Goal: Task Accomplishment & Management: Manage account settings

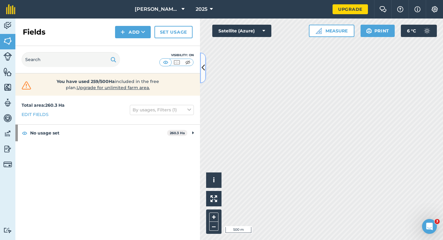
click at [206, 69] on button at bounding box center [203, 67] width 6 height 31
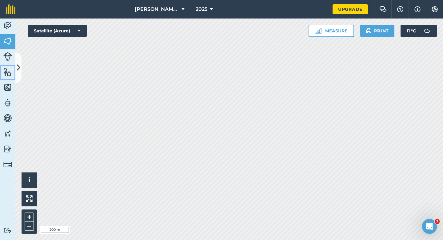
click at [15, 72] on link "Features" at bounding box center [7, 72] width 15 height 15
click at [6, 42] on img at bounding box center [7, 40] width 9 height 9
click at [17, 69] on icon at bounding box center [18, 67] width 3 height 11
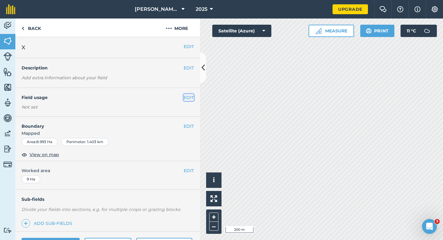
click at [191, 99] on button "EDIT" at bounding box center [189, 97] width 10 height 7
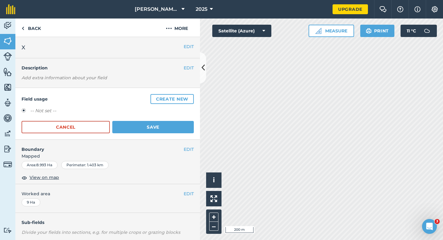
click at [191, 99] on button "Create new" at bounding box center [172, 99] width 43 height 10
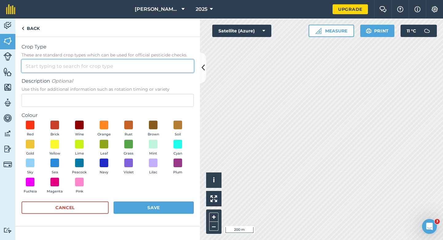
click at [132, 71] on input "Crop Type These are standard crop types which can be used for official pesticid…" at bounding box center [108, 65] width 172 height 13
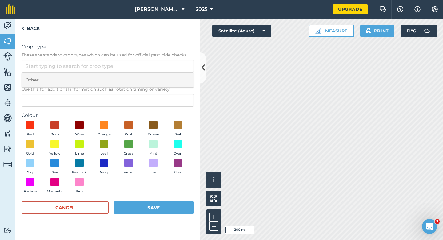
click at [132, 78] on li "Other" at bounding box center [108, 80] width 172 height 14
type input "Other"
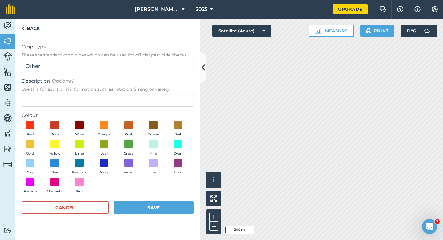
click at [132, 91] on span "Use this for additional information such as rotation timing or variety" at bounding box center [108, 89] width 172 height 6
click at [132, 94] on input "Description Optional Use this for additional information such as rotation timin…" at bounding box center [108, 100] width 172 height 13
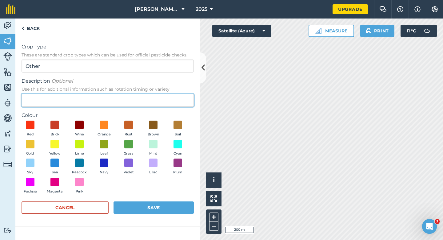
click at [132, 99] on input "Description Optional Use this for additional information such as rotation timin…" at bounding box center [108, 100] width 172 height 13
type input "Grass Seed"
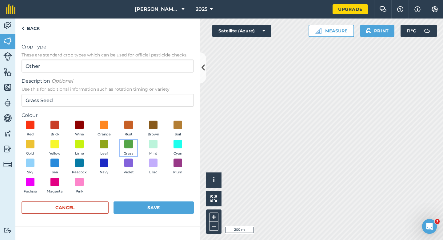
click at [122, 146] on button "Grass" at bounding box center [128, 147] width 17 height 17
click at [131, 146] on img at bounding box center [129, 143] width 6 height 8
click at [148, 217] on div "Cancel Save" at bounding box center [108, 210] width 172 height 18
click at [158, 206] on button "Save" at bounding box center [154, 207] width 80 height 12
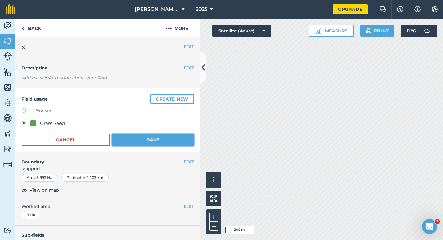
click at [169, 134] on button "Save" at bounding box center [153, 139] width 82 height 12
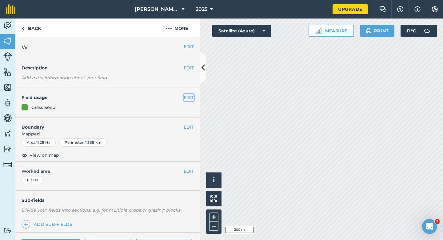
click at [185, 97] on button "EDIT" at bounding box center [189, 97] width 10 height 7
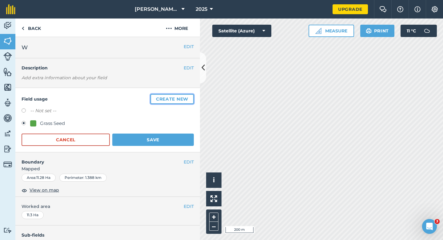
click at [185, 97] on button "Create new" at bounding box center [172, 99] width 43 height 10
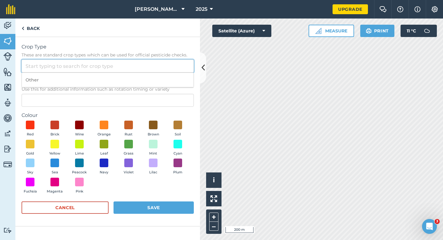
click at [128, 60] on input "Crop Type These are standard crop types which can be used for official pesticid…" at bounding box center [108, 65] width 172 height 13
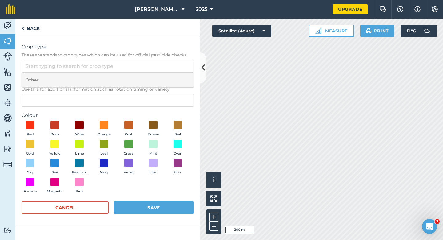
click at [130, 76] on li "Other" at bounding box center [108, 80] width 172 height 14
type input "Other"
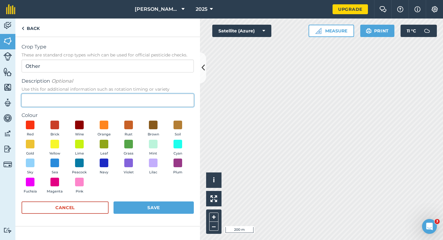
click at [130, 102] on input "Description Optional Use this for additional information such as rotation timin…" at bounding box center [108, 100] width 172 height 13
type input "Wheat"
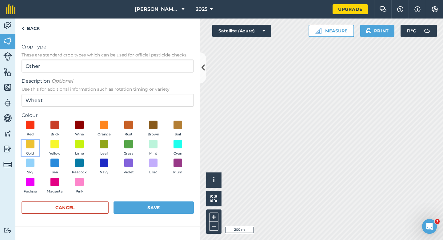
click at [25, 146] on button "Gold" at bounding box center [30, 147] width 17 height 17
click at [167, 225] on div "Crop Type These are standard crop types which can be used for official pesticid…" at bounding box center [107, 131] width 185 height 189
click at [167, 210] on button "Save" at bounding box center [154, 207] width 80 height 12
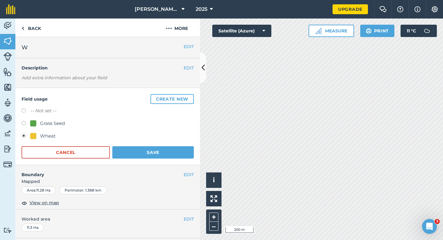
click at [194, 157] on div "Field usage Create new -- Not set -- Grass Seed Wheat Cancel Save" at bounding box center [107, 126] width 185 height 77
click at [187, 156] on button "Save" at bounding box center [153, 152] width 82 height 12
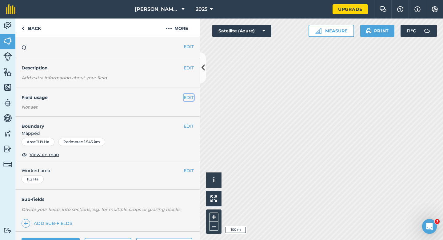
click at [190, 99] on button "EDIT" at bounding box center [189, 97] width 10 height 7
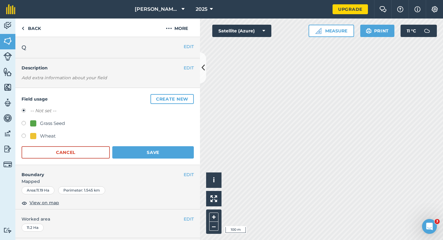
click at [44, 138] on div "Wheat" at bounding box center [48, 135] width 16 height 7
radio input "true"
radio input "false"
click at [174, 156] on button "Save" at bounding box center [153, 152] width 82 height 12
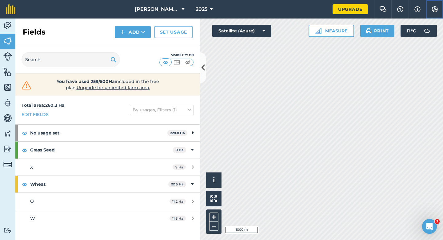
click at [436, 15] on button "Settings" at bounding box center [434, 9] width 17 height 18
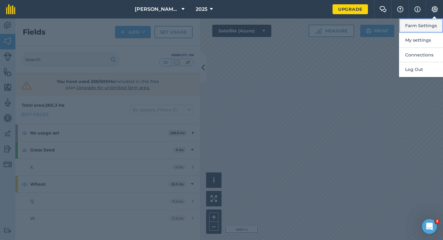
click at [424, 29] on button "Farm Settings" at bounding box center [421, 25] width 44 height 14
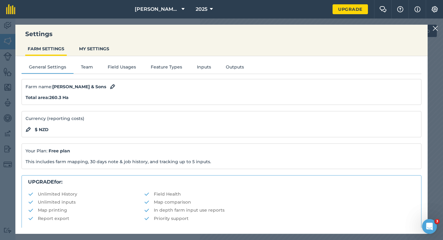
scroll to position [118, 0]
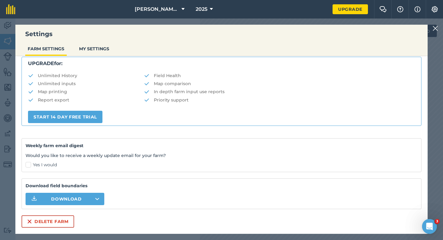
click at [15, 222] on div "Settings FARM SETTINGS MY SETTINGS General Settings Team Field Usages Feature T…" at bounding box center [221, 128] width 443 height 221
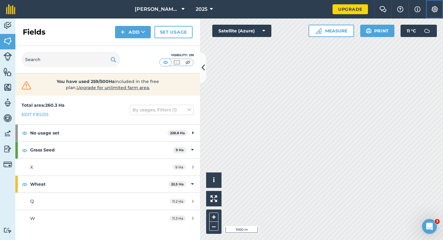
click at [431, 10] on button "Settings" at bounding box center [434, 9] width 17 height 18
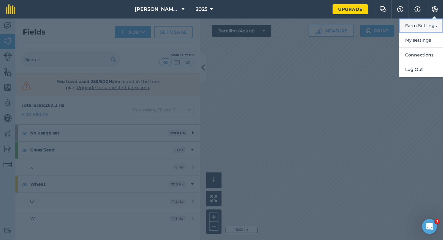
click at [429, 23] on button "Farm Settings" at bounding box center [421, 25] width 44 height 14
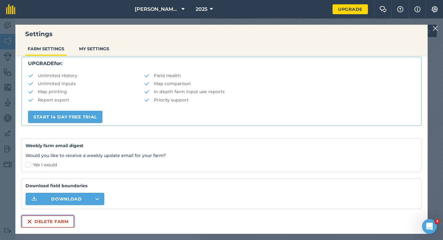
click at [53, 226] on button "Delete farm" at bounding box center [48, 221] width 53 height 12
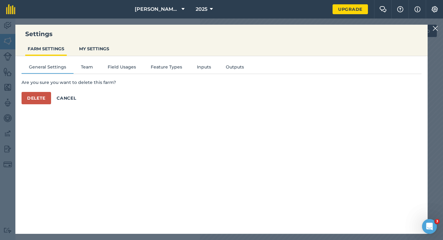
click at [35, 106] on div "General Settings Team Field Usages Feature Types Inputs Outputs Are you sure yo…" at bounding box center [221, 141] width 413 height 171
click at [35, 101] on button "Delete" at bounding box center [37, 98] width 30 height 12
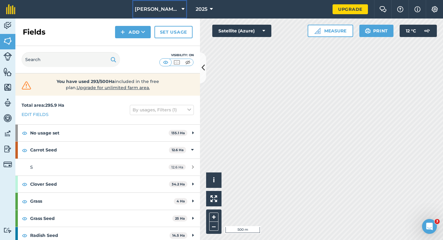
click at [169, 14] on button "[PERSON_NAME] Farming Partnership" at bounding box center [159, 9] width 55 height 18
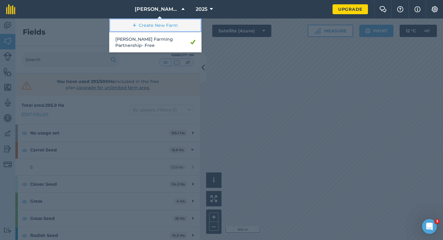
click at [169, 26] on link "Create New Farm" at bounding box center [155, 25] width 92 height 14
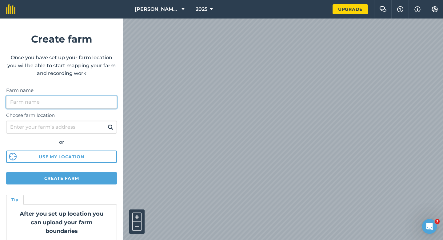
click at [104, 102] on input "Farm name" at bounding box center [61, 101] width 111 height 13
type input "[PERSON_NAME] & Sons"
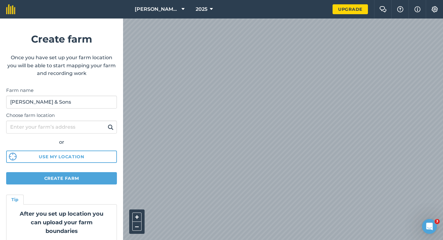
click at [171, 239] on div "+ – Satellite (Azure)" at bounding box center [283, 128] width 320 height 221
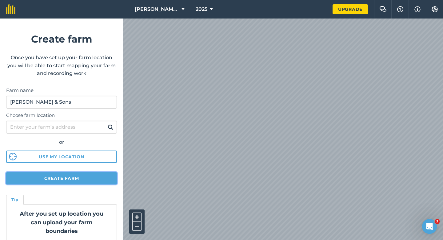
click at [79, 179] on button "Create farm" at bounding box center [61, 178] width 111 height 12
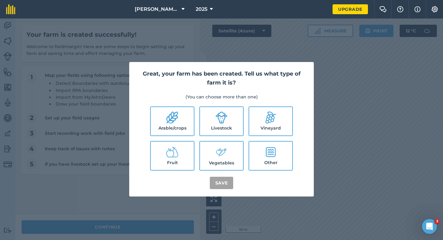
click at [169, 131] on label "Arable/crops" at bounding box center [172, 121] width 43 height 28
checkbox input "true"
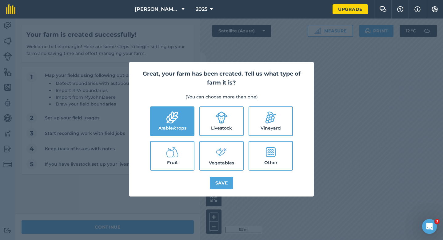
click at [215, 131] on label "Livestock" at bounding box center [221, 121] width 43 height 28
checkbox input "true"
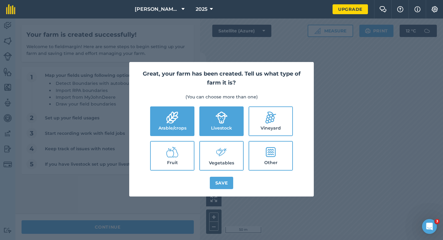
click at [220, 150] on icon at bounding box center [222, 151] width 12 height 13
checkbox input "true"
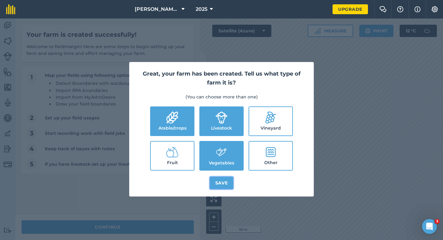
click at [222, 179] on button "Save" at bounding box center [222, 182] width 24 height 12
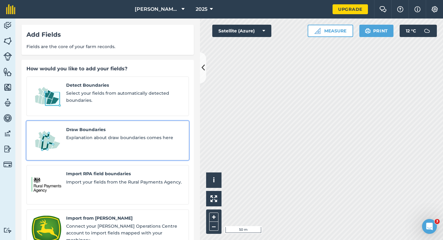
click at [74, 126] on span "Draw Boundaries" at bounding box center [125, 129] width 118 height 7
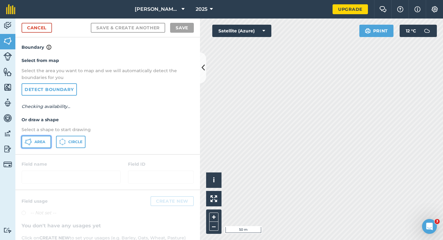
click at [46, 140] on button "Area" at bounding box center [37, 141] width 30 height 12
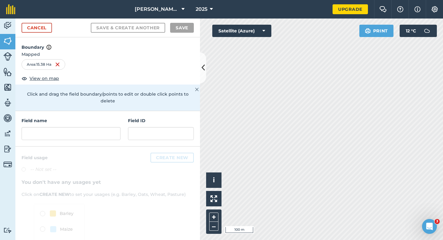
click at [100, 117] on h4 "Field name" at bounding box center [71, 120] width 99 height 7
click at [99, 127] on input "text" at bounding box center [71, 133] width 99 height 13
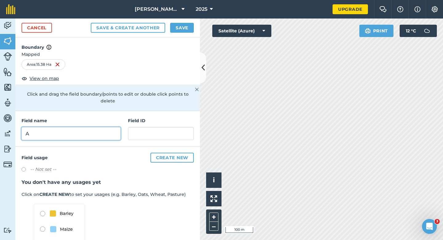
type input "A"
click at [178, 30] on button "Save" at bounding box center [182, 28] width 24 height 10
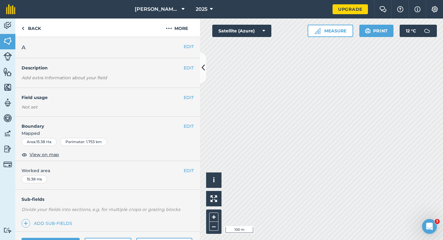
click at [189, 164] on div "EDIT Worked area 15.38 Ha" at bounding box center [107, 175] width 185 height 29
click at [189, 169] on button "EDIT" at bounding box center [189, 170] width 10 height 7
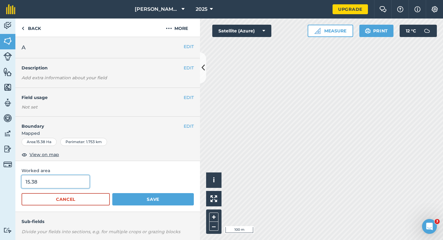
click at [52, 186] on input "15.38" at bounding box center [56, 181] width 68 height 13
type input "15.4"
click at [112, 193] on button "Save" at bounding box center [153, 199] width 82 height 12
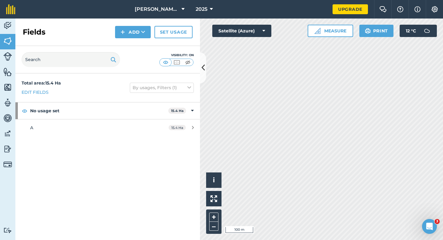
click at [123, 41] on div "Fields Add Set usage" at bounding box center [107, 31] width 185 height 27
click at [123, 36] on button "Add" at bounding box center [133, 32] width 36 height 12
click at [123, 39] on link "Draw" at bounding box center [133, 46] width 34 height 14
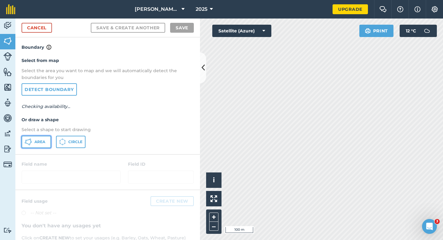
click at [43, 143] on span "Area" at bounding box center [39, 141] width 11 height 5
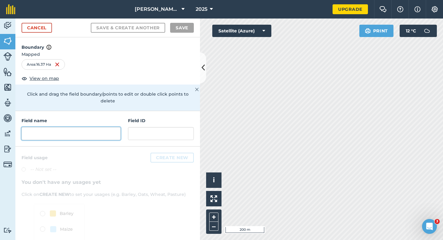
click at [109, 131] on input "text" at bounding box center [71, 133] width 99 height 13
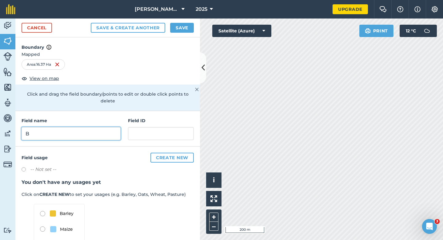
type input "B"
click at [190, 25] on button "Save" at bounding box center [182, 28] width 24 height 10
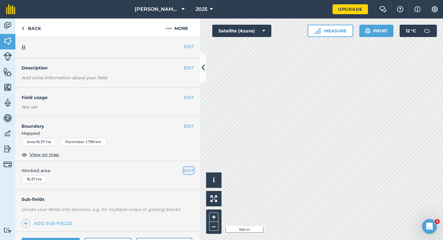
click at [194, 170] on button "EDIT" at bounding box center [189, 170] width 10 height 7
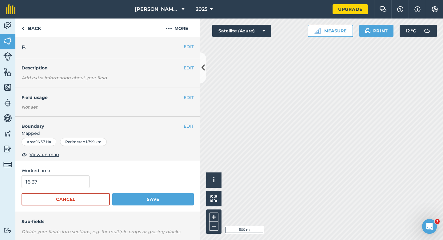
click at [38, 192] on form "16.37 Cancel Save" at bounding box center [108, 190] width 172 height 30
click at [40, 188] on form "16.37 Cancel Save" at bounding box center [108, 190] width 172 height 30
click at [43, 184] on input "16.37" at bounding box center [56, 181] width 68 height 13
type input "16.4"
click at [112, 193] on button "Save" at bounding box center [153, 199] width 82 height 12
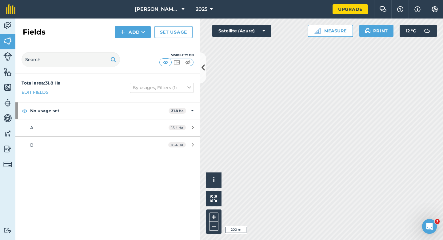
click at [133, 38] on div "Fields Add Set usage" at bounding box center [107, 31] width 185 height 27
click at [133, 36] on button "Add" at bounding box center [133, 32] width 36 height 12
click at [133, 42] on link "Draw" at bounding box center [133, 46] width 34 height 14
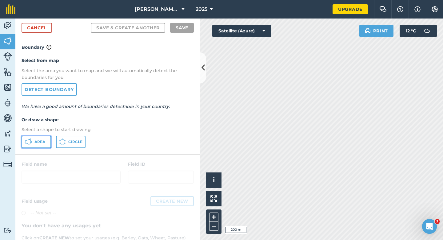
click at [32, 143] on button "Area" at bounding box center [37, 141] width 30 height 12
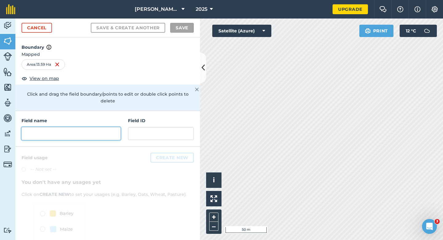
click at [103, 132] on input "text" at bounding box center [71, 133] width 99 height 13
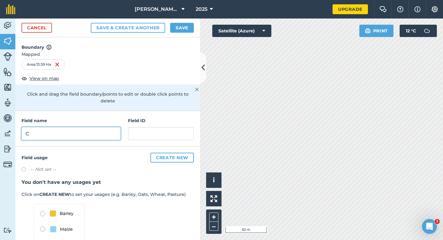
type input "C"
click at [191, 27] on button "Save" at bounding box center [182, 28] width 24 height 10
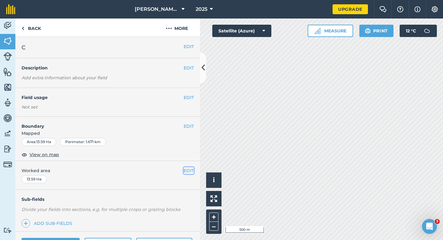
click at [193, 167] on button "EDIT" at bounding box center [189, 170] width 10 height 7
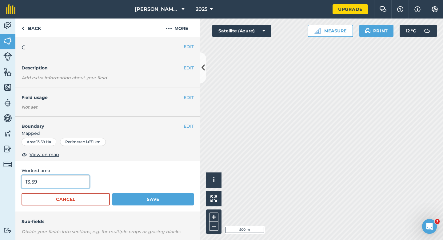
click at [72, 185] on input "13.59" at bounding box center [56, 181] width 68 height 13
type input "13.6"
click at [112, 193] on button "Save" at bounding box center [153, 199] width 82 height 12
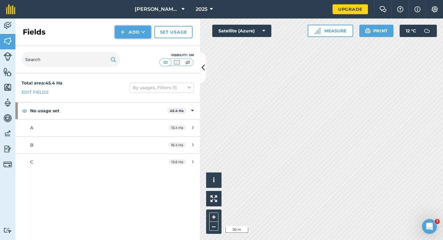
click at [122, 36] on button "Add" at bounding box center [133, 32] width 36 height 12
click at [127, 42] on link "Draw" at bounding box center [133, 46] width 34 height 14
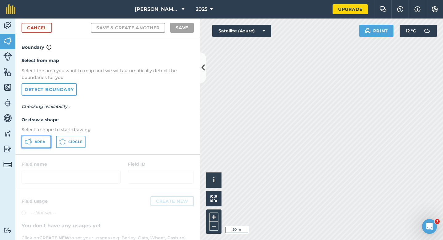
click at [47, 137] on button "Area" at bounding box center [37, 141] width 30 height 12
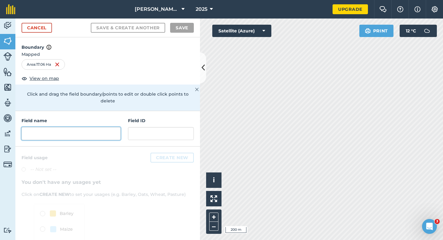
click at [106, 127] on input "text" at bounding box center [71, 133] width 99 height 13
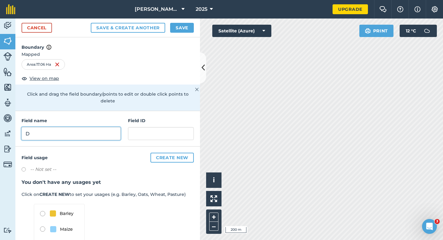
type input "D"
click at [187, 27] on button "Save" at bounding box center [182, 28] width 24 height 10
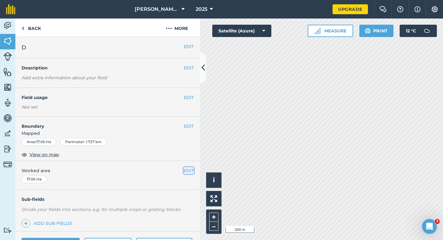
click at [190, 172] on button "EDIT" at bounding box center [189, 170] width 10 height 7
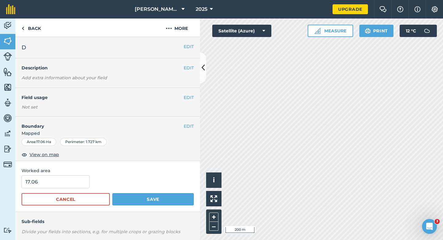
click at [62, 174] on div "Worked area 17.06 Cancel Save" at bounding box center [107, 186] width 185 height 51
click at [62, 181] on input "17.06" at bounding box center [56, 181] width 68 height 13
type input "17"
click at [112, 193] on button "Save" at bounding box center [153, 199] width 82 height 12
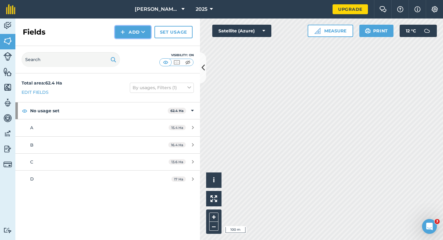
click at [133, 35] on button "Add" at bounding box center [133, 32] width 36 height 12
click at [133, 43] on link "Draw" at bounding box center [133, 46] width 34 height 14
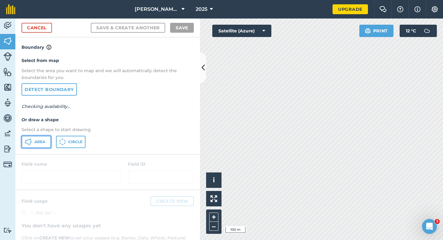
click at [45, 136] on button "Area" at bounding box center [37, 141] width 30 height 12
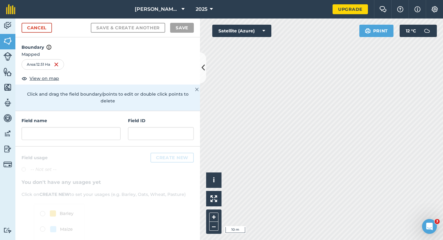
click at [80, 117] on h4 "Field name" at bounding box center [71, 120] width 99 height 7
click at [81, 127] on input "text" at bounding box center [71, 133] width 99 height 13
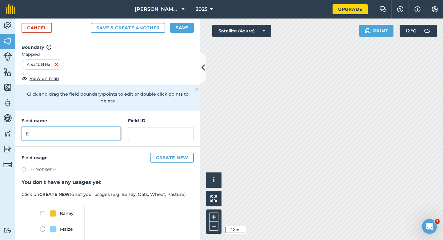
type input "E"
click at [188, 26] on button "Save" at bounding box center [182, 28] width 24 height 10
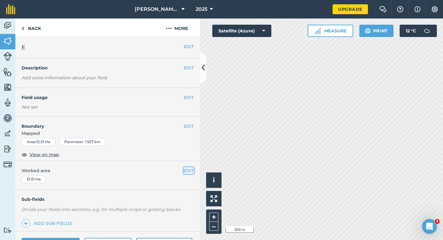
click at [190, 172] on button "EDIT" at bounding box center [189, 170] width 10 height 7
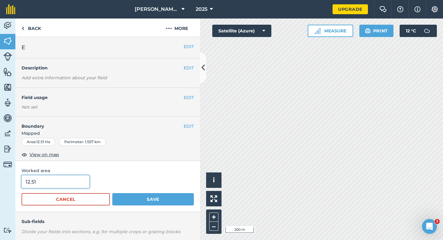
click at [63, 184] on input "12.51" at bounding box center [56, 181] width 68 height 13
type input "12.5"
click at [112, 193] on button "Save" at bounding box center [153, 199] width 82 height 12
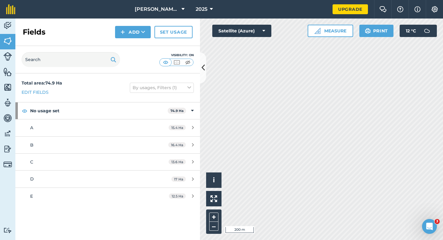
click at [134, 39] on div "Fields Add Set usage" at bounding box center [107, 31] width 185 height 27
click at [136, 34] on button "Add" at bounding box center [133, 32] width 36 height 12
click at [136, 46] on link "Draw" at bounding box center [133, 46] width 34 height 14
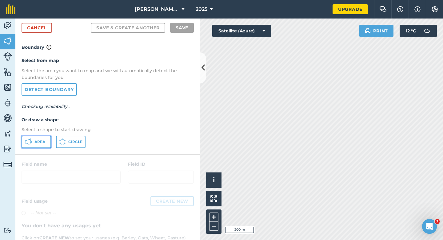
click at [31, 143] on icon at bounding box center [28, 141] width 7 height 7
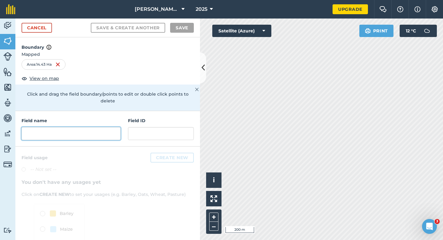
click at [96, 130] on input "text" at bounding box center [71, 133] width 99 height 13
type input "E"
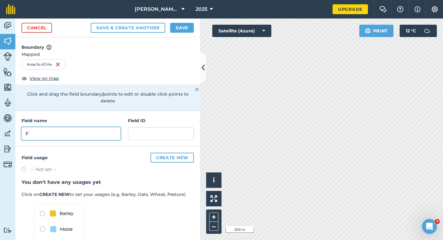
type input "F"
click at [185, 27] on button "Save" at bounding box center [182, 28] width 24 height 10
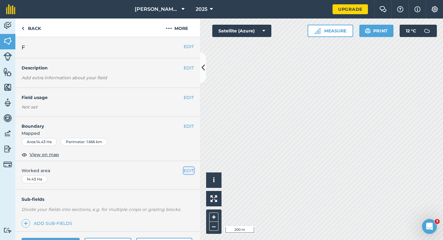
click at [191, 168] on button "EDIT" at bounding box center [189, 170] width 10 height 7
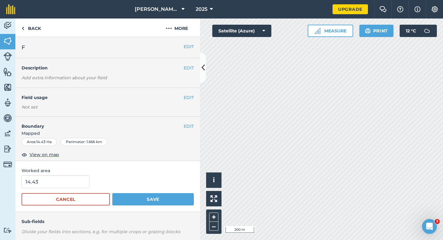
click at [72, 191] on form "14.43 Cancel Save" at bounding box center [108, 190] width 172 height 30
click at [72, 182] on input "14.43" at bounding box center [56, 181] width 68 height 13
type input "14.4"
click at [112, 193] on button "Save" at bounding box center [153, 199] width 82 height 12
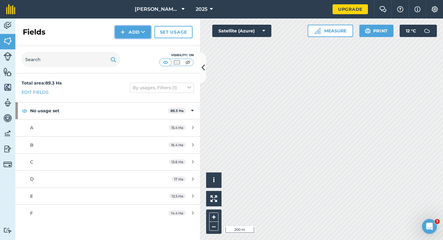
click at [130, 34] on button "Add" at bounding box center [133, 32] width 36 height 12
click at [133, 42] on link "Draw" at bounding box center [133, 46] width 34 height 14
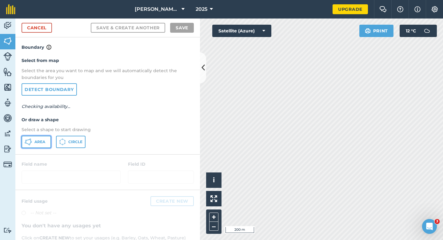
click at [41, 135] on button "Area" at bounding box center [37, 141] width 30 height 12
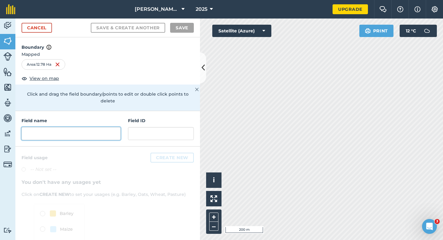
click at [67, 130] on input "text" at bounding box center [71, 133] width 99 height 13
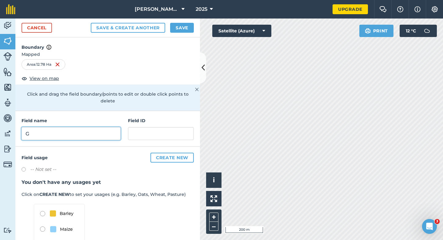
type input "G"
click at [191, 21] on div "Cancel Save & Create Another Save" at bounding box center [107, 27] width 185 height 19
click at [188, 26] on button "Save" at bounding box center [182, 28] width 24 height 10
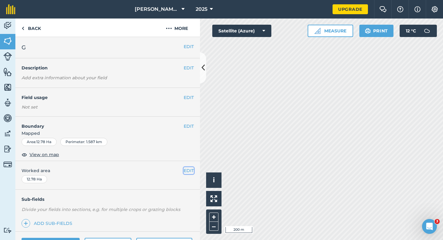
click at [187, 170] on button "EDIT" at bounding box center [189, 170] width 10 height 7
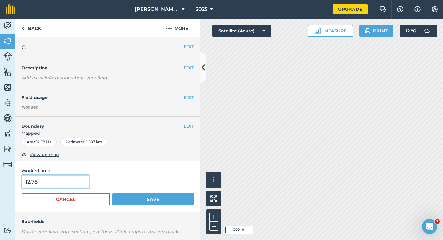
click at [72, 182] on input "12.78" at bounding box center [56, 181] width 68 height 13
type input "12.8"
click at [112, 193] on button "Save" at bounding box center [153, 199] width 82 height 12
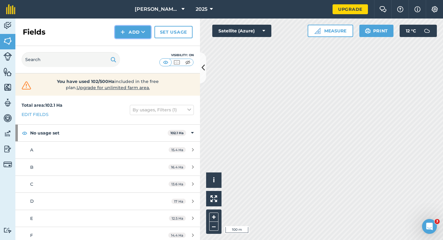
click at [139, 34] on button "Add" at bounding box center [133, 32] width 36 height 12
click at [139, 42] on link "Draw" at bounding box center [133, 46] width 34 height 14
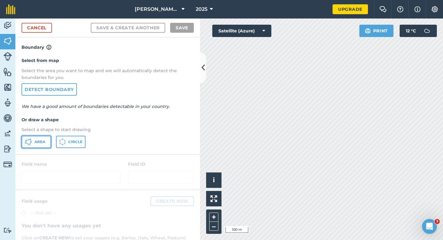
click at [42, 143] on span "Area" at bounding box center [39, 141] width 11 height 5
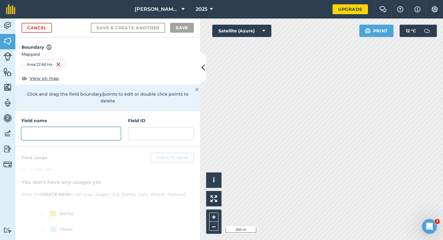
click at [95, 132] on input "text" at bounding box center [71, 133] width 99 height 13
type input "I"
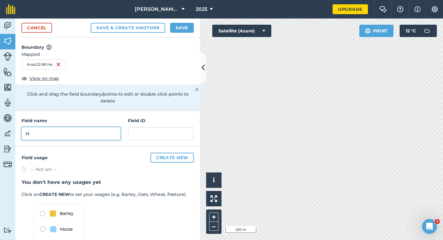
type input "H"
click at [193, 23] on button "Save" at bounding box center [182, 28] width 24 height 10
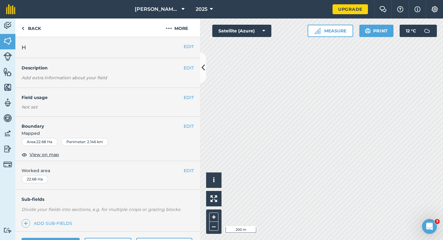
click at [192, 165] on div "EDIT Worked area 22.68 Ha" at bounding box center [107, 175] width 185 height 29
click at [192, 172] on button "EDIT" at bounding box center [189, 170] width 10 height 7
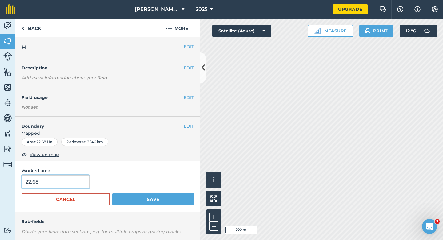
click at [67, 181] on input "22.68" at bounding box center [56, 181] width 68 height 13
type input "18.8"
click at [112, 193] on button "Save" at bounding box center [153, 199] width 82 height 12
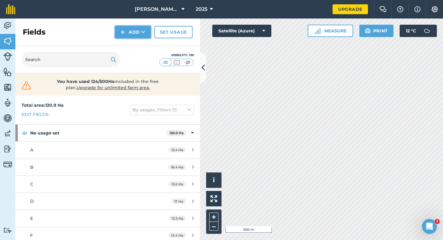
click at [138, 33] on button "Add" at bounding box center [133, 32] width 36 height 12
click at [139, 45] on link "Draw" at bounding box center [133, 46] width 34 height 14
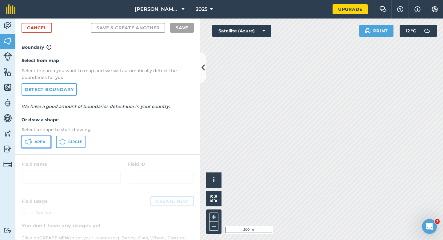
click at [45, 142] on span "Area" at bounding box center [39, 141] width 11 height 5
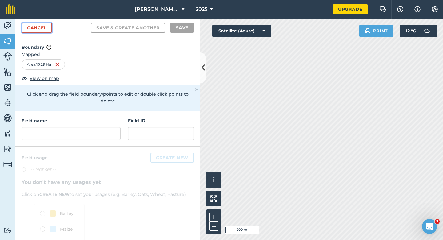
click at [49, 30] on link "Cancel" at bounding box center [37, 28] width 30 height 10
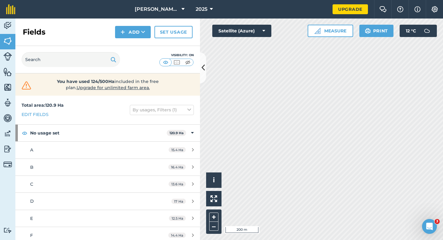
click at [147, 39] on div "Fields Add Set usage" at bounding box center [107, 31] width 185 height 27
click at [139, 33] on button "Add" at bounding box center [133, 32] width 36 height 12
click at [139, 44] on link "Draw" at bounding box center [133, 46] width 34 height 14
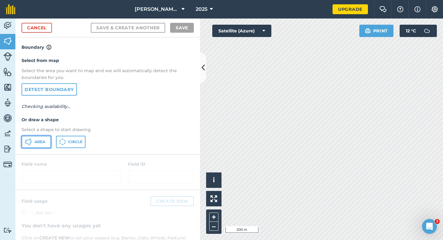
click at [34, 137] on button "Area" at bounding box center [37, 141] width 30 height 12
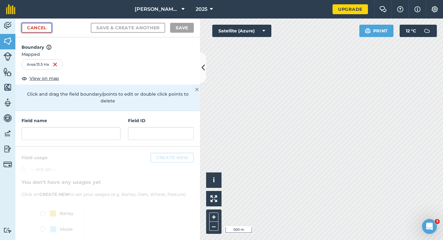
click at [38, 30] on link "Cancel" at bounding box center [37, 28] width 30 height 10
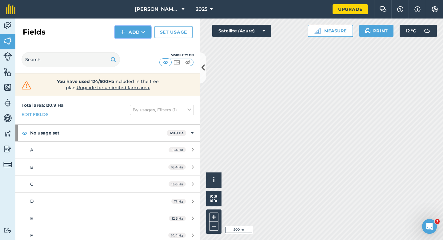
click at [141, 30] on button "Add" at bounding box center [133, 32] width 36 height 12
click at [141, 45] on link "Draw" at bounding box center [133, 46] width 34 height 14
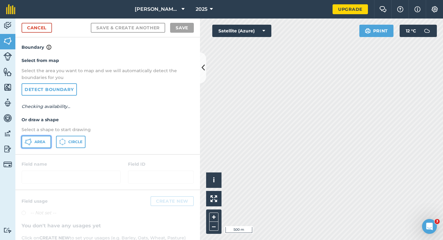
click at [48, 137] on button "Area" at bounding box center [37, 141] width 30 height 12
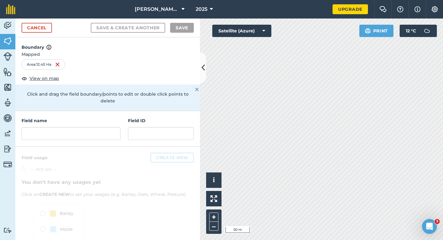
click at [92, 117] on h4 "Field name" at bounding box center [71, 120] width 99 height 7
click at [92, 119] on div "Field name" at bounding box center [71, 128] width 99 height 23
click at [92, 127] on input "text" at bounding box center [71, 133] width 99 height 13
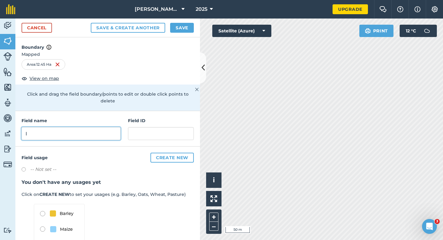
type input "I"
click at [191, 34] on div "Cancel Save & Create Another Save" at bounding box center [107, 27] width 185 height 19
click at [190, 29] on button "Save" at bounding box center [182, 28] width 24 height 10
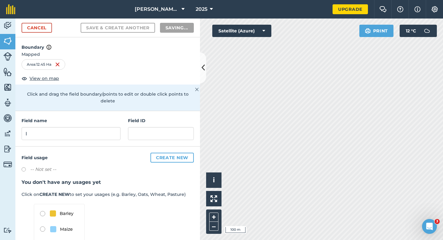
click at [188, 178] on h3 "You don't have any usages yet" at bounding box center [108, 182] width 172 height 8
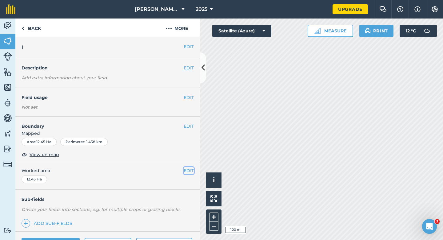
click at [188, 172] on button "EDIT" at bounding box center [189, 170] width 10 height 7
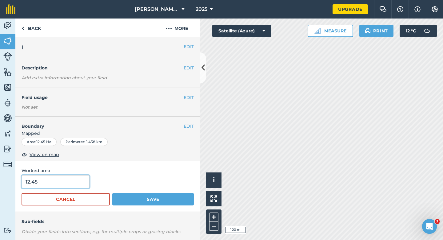
click at [77, 180] on input "12.45" at bounding box center [56, 181] width 68 height 13
type input "12.5"
click at [112, 193] on button "Save" at bounding box center [153, 199] width 82 height 12
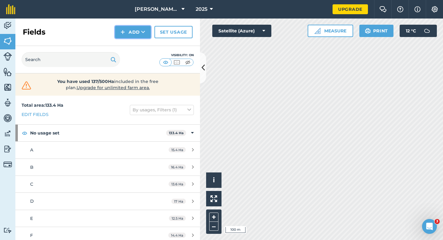
click at [136, 34] on button "Add" at bounding box center [133, 32] width 36 height 12
click at [136, 41] on link "Draw" at bounding box center [133, 46] width 34 height 14
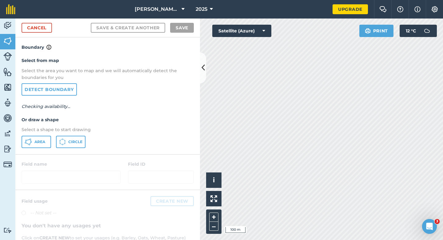
click at [53, 139] on div "Area Circle" at bounding box center [108, 141] width 172 height 12
click at [31, 141] on icon at bounding box center [28, 141] width 7 height 7
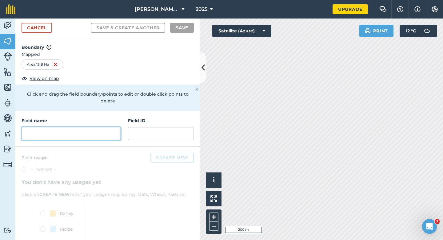
click at [84, 127] on input "text" at bounding box center [71, 133] width 99 height 13
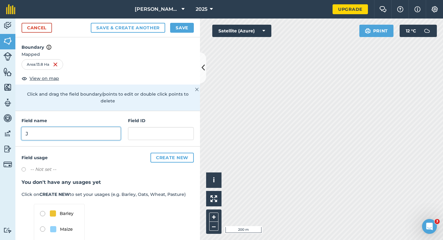
type input "J"
click at [178, 25] on button "Save" at bounding box center [182, 28] width 24 height 10
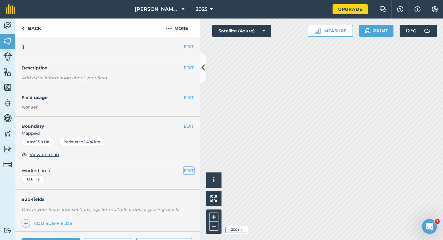
click at [190, 171] on button "EDIT" at bounding box center [189, 170] width 10 height 7
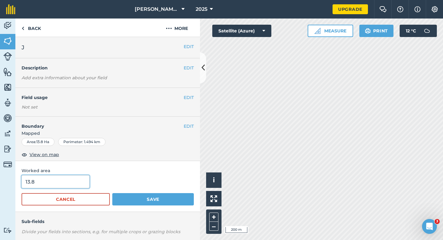
click at [73, 181] on input "13.8" at bounding box center [56, 181] width 68 height 13
click at [112, 193] on button "Save" at bounding box center [153, 199] width 82 height 12
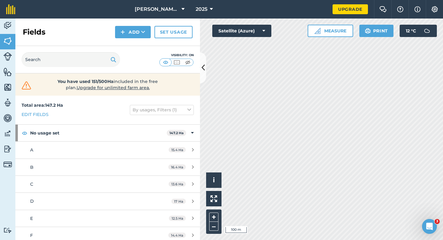
click at [130, 38] on div "Fields Add Set usage" at bounding box center [107, 31] width 185 height 27
click at [130, 43] on div "Fields Add Set usage" at bounding box center [107, 31] width 185 height 27
click at [130, 37] on button "Add" at bounding box center [133, 32] width 36 height 12
click at [130, 49] on link "Draw" at bounding box center [133, 46] width 34 height 14
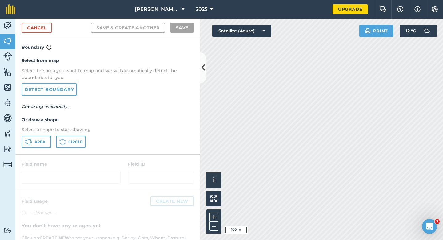
click at [44, 148] on div "Select from map Select the area you want to map and we will automatically detec…" at bounding box center [107, 102] width 185 height 103
click at [45, 132] on p "Select a shape to start drawing" at bounding box center [108, 129] width 172 height 7
click at [44, 139] on button "Area" at bounding box center [37, 141] width 30 height 12
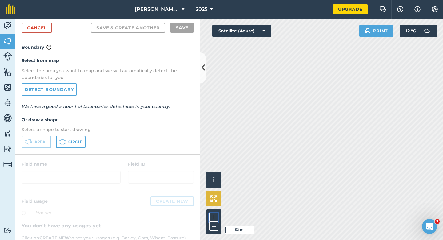
click at [262, 114] on div "Click to start drawing i © 2025 TomTom, Microsoft 50 m + –" at bounding box center [321, 128] width 243 height 221
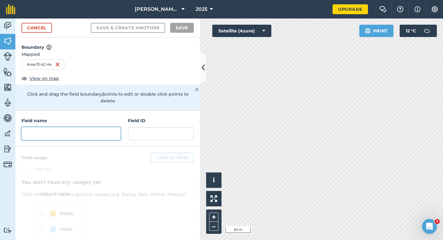
click at [103, 130] on input "text" at bounding box center [71, 133] width 99 height 13
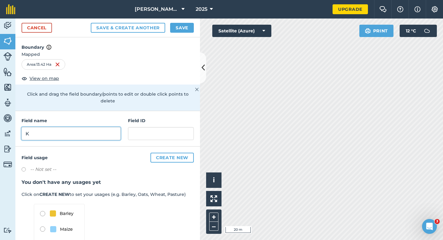
type input "K"
click at [188, 24] on button "Save" at bounding box center [182, 28] width 24 height 10
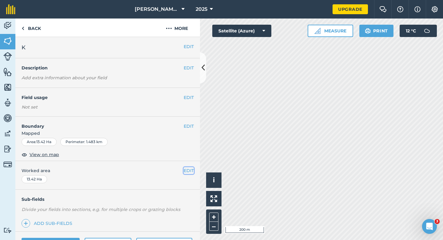
click at [190, 172] on button "EDIT" at bounding box center [189, 170] width 10 height 7
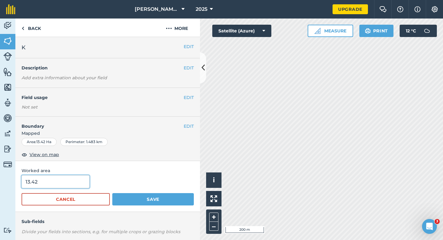
click at [75, 187] on input "13.42" at bounding box center [56, 181] width 68 height 13
type input "13.4"
click at [112, 193] on button "Save" at bounding box center [153, 199] width 82 height 12
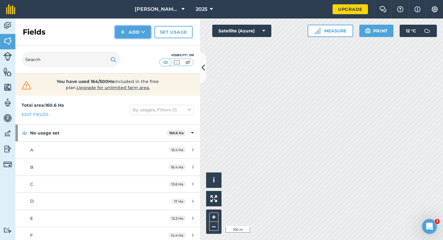
click at [129, 30] on button "Add" at bounding box center [133, 32] width 36 height 12
click at [129, 47] on link "Draw" at bounding box center [133, 46] width 34 height 14
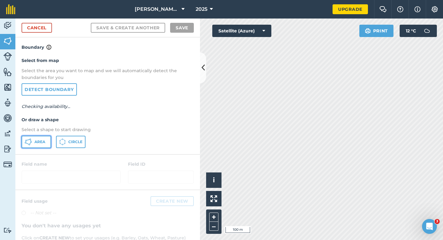
click at [34, 145] on button "Area" at bounding box center [37, 141] width 30 height 12
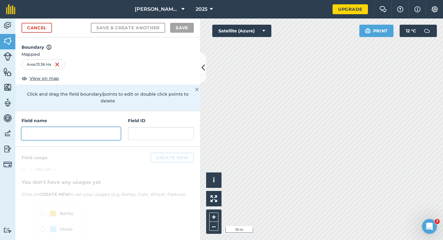
click at [97, 131] on input "text" at bounding box center [71, 133] width 99 height 13
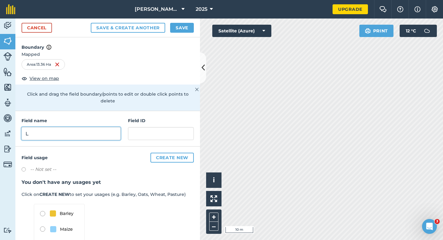
type input "L"
click at [187, 16] on div "2025" at bounding box center [204, 9] width 34 height 18
click at [182, 30] on button "Save" at bounding box center [182, 28] width 24 height 10
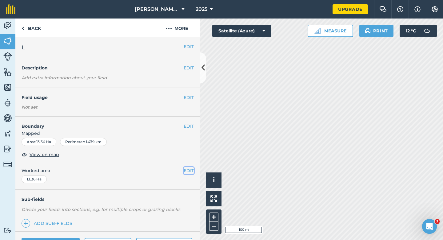
click at [185, 171] on button "EDIT" at bounding box center [189, 170] width 10 height 7
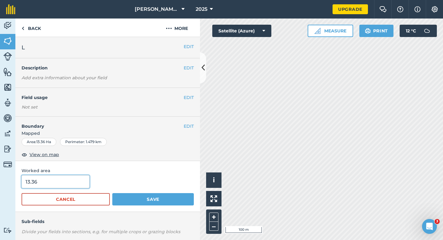
click at [73, 180] on input "13.36" at bounding box center [56, 181] width 68 height 13
type input "13.4"
click at [112, 193] on button "Save" at bounding box center [153, 199] width 82 height 12
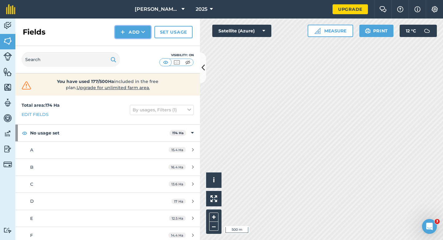
click at [131, 32] on button "Add" at bounding box center [133, 32] width 36 height 12
click at [131, 42] on link "Draw" at bounding box center [133, 46] width 34 height 14
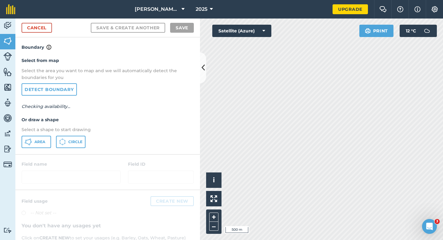
click at [47, 151] on div "Select from map Select the area you want to map and we will automatically detec…" at bounding box center [107, 102] width 185 height 103
click at [45, 147] on button "Area" at bounding box center [37, 141] width 30 height 12
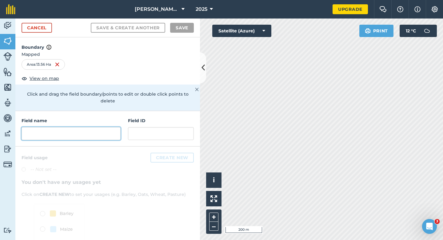
click at [100, 127] on input "text" at bounding box center [71, 133] width 99 height 13
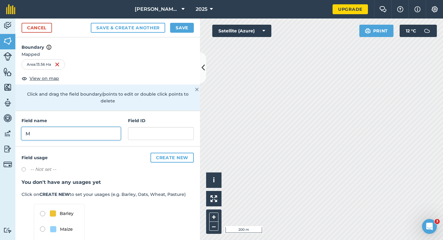
type input "M"
click at [182, 33] on div "Cancel Save & Create Another Save" at bounding box center [107, 27] width 185 height 19
click at [187, 25] on button "Save" at bounding box center [182, 28] width 24 height 10
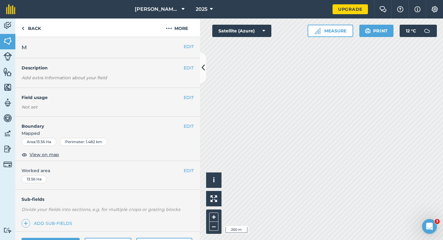
click at [190, 163] on div "EDIT Worked area 13.56 Ha" at bounding box center [107, 175] width 185 height 29
click at [190, 168] on button "EDIT" at bounding box center [189, 170] width 10 height 7
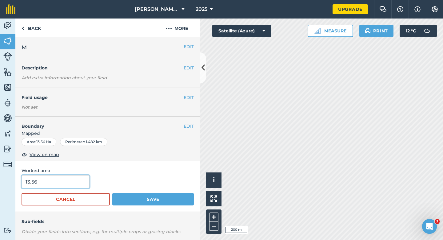
click at [64, 184] on input "13.56" at bounding box center [56, 181] width 68 height 13
type input "13.6"
click at [112, 193] on button "Save" at bounding box center [153, 199] width 82 height 12
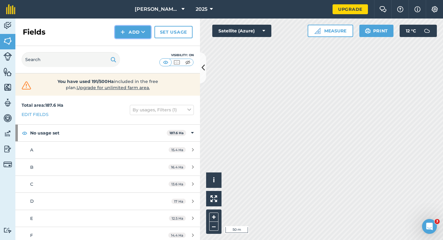
click at [122, 27] on button "Add" at bounding box center [133, 32] width 36 height 12
click at [125, 37] on button "Add Draw Import" at bounding box center [133, 32] width 36 height 12
click at [134, 29] on button "Add" at bounding box center [133, 32] width 36 height 12
click at [134, 42] on link "Draw" at bounding box center [133, 46] width 34 height 14
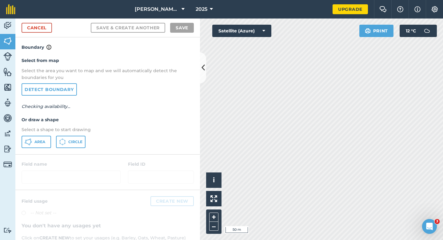
click at [53, 137] on div "Area Circle" at bounding box center [108, 141] width 172 height 12
click at [45, 137] on button "Area" at bounding box center [37, 141] width 30 height 12
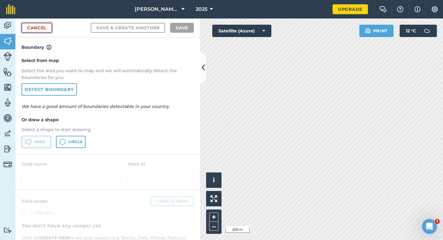
click at [39, 24] on link "Cancel" at bounding box center [37, 28] width 30 height 10
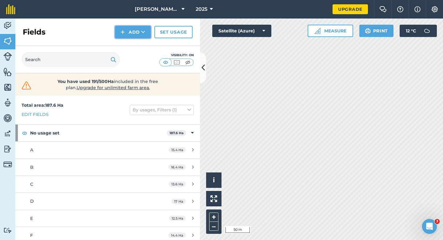
click at [133, 34] on button "Add" at bounding box center [133, 32] width 36 height 12
click at [133, 44] on link "Draw" at bounding box center [133, 46] width 34 height 14
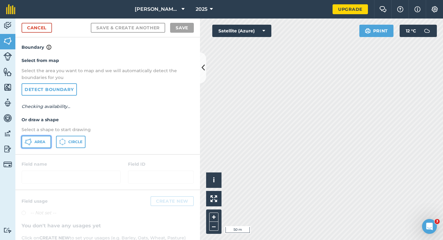
click at [37, 143] on span "Area" at bounding box center [39, 141] width 11 height 5
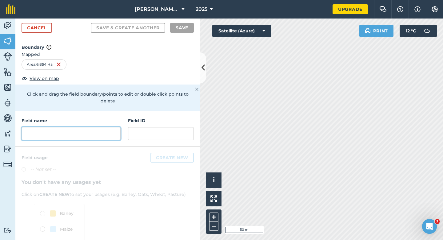
click at [93, 127] on input "text" at bounding box center [71, 133] width 99 height 13
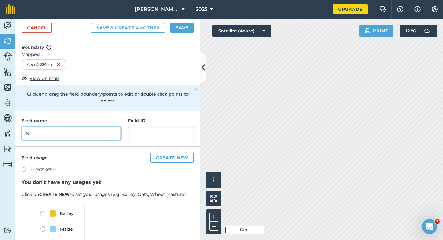
type input "N"
click at [182, 31] on button "Save" at bounding box center [182, 28] width 24 height 10
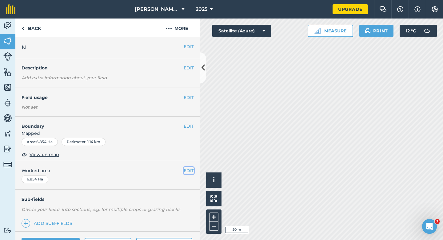
click at [186, 169] on button "EDIT" at bounding box center [189, 170] width 10 height 7
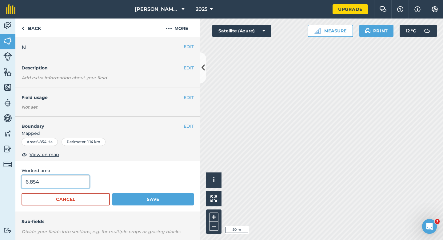
click at [60, 185] on input "6.854" at bounding box center [56, 181] width 68 height 13
type input "7"
click at [112, 193] on button "Save" at bounding box center [153, 199] width 82 height 12
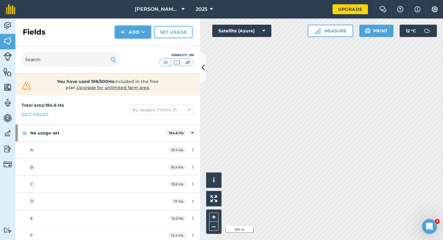
click at [135, 38] on button "Add" at bounding box center [133, 32] width 36 height 12
click at [135, 42] on link "Draw" at bounding box center [133, 46] width 34 height 14
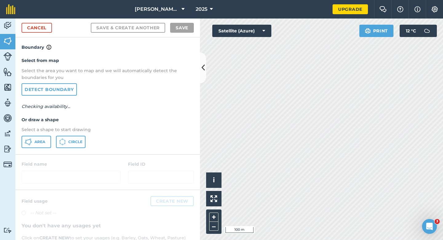
click at [63, 129] on p "Select a shape to start drawing" at bounding box center [108, 129] width 172 height 7
click at [37, 144] on button "Area" at bounding box center [37, 141] width 30 height 12
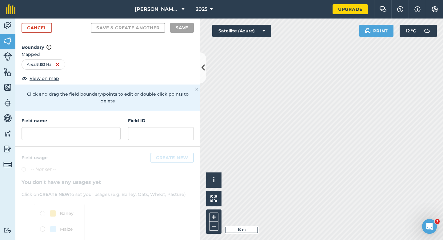
click at [113, 136] on div "Field name Field ID" at bounding box center [107, 128] width 185 height 35
click at [113, 132] on input "text" at bounding box center [71, 133] width 99 height 13
type input "O"
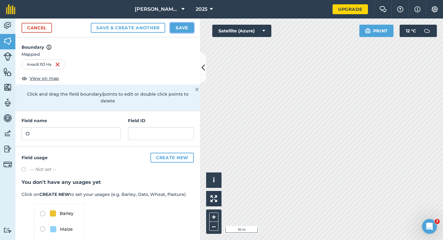
click at [177, 30] on button "Save" at bounding box center [182, 28] width 24 height 10
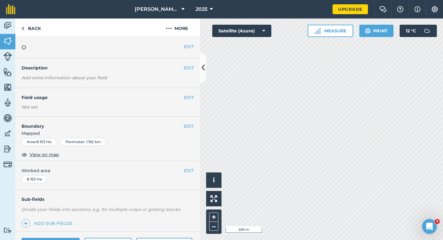
click at [195, 171] on div "EDIT Worked area 8.153 Ha" at bounding box center [107, 175] width 185 height 29
click at [192, 171] on button "EDIT" at bounding box center [189, 170] width 10 height 7
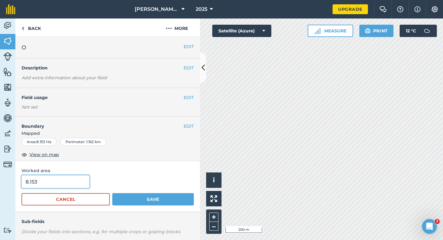
click at [74, 186] on input "8.153" at bounding box center [56, 181] width 68 height 13
type input "8.2"
click at [112, 193] on button "Save" at bounding box center [153, 199] width 82 height 12
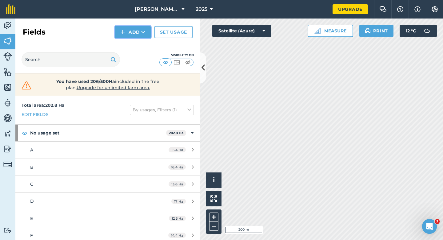
click at [134, 36] on button "Add" at bounding box center [133, 32] width 36 height 12
click at [134, 42] on link "Draw" at bounding box center [133, 46] width 34 height 14
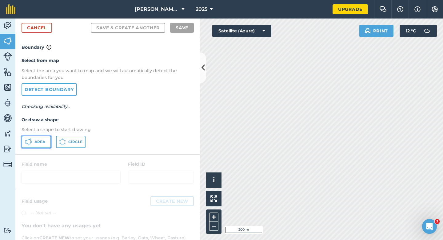
click at [48, 147] on button "Area" at bounding box center [37, 141] width 30 height 12
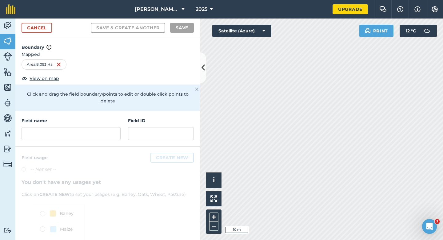
click at [123, 129] on div "Field name Field ID" at bounding box center [107, 128] width 185 height 35
click at [122, 129] on div "Field name Field ID" at bounding box center [107, 128] width 185 height 35
click at [111, 127] on input "text" at bounding box center [71, 133] width 99 height 13
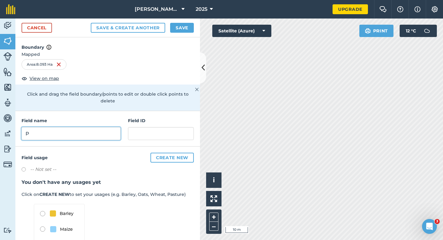
type input "P"
click at [189, 23] on button "Save" at bounding box center [182, 28] width 24 height 10
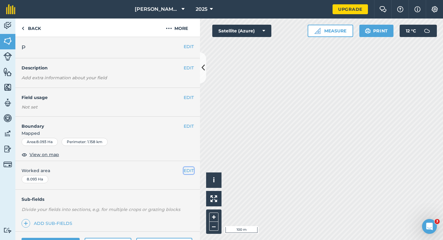
click at [188, 170] on button "EDIT" at bounding box center [189, 170] width 10 height 7
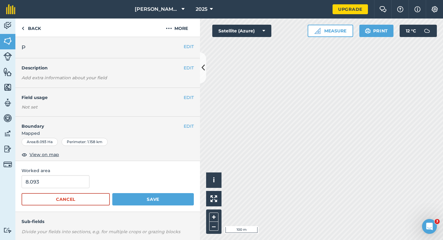
click at [51, 189] on form "8.093 Cancel Save" at bounding box center [108, 190] width 172 height 30
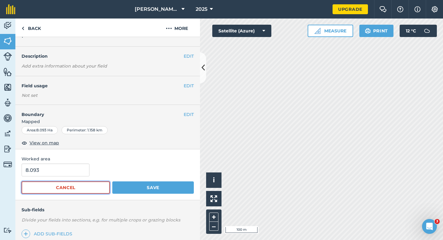
scroll to position [12, 0]
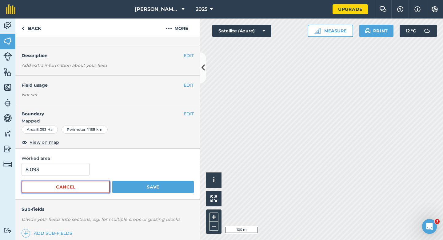
click at [57, 183] on button "Cancel" at bounding box center [66, 186] width 88 height 12
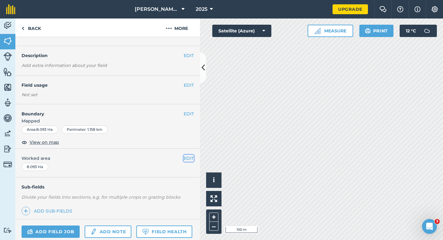
click at [189, 155] on button "EDIT" at bounding box center [189, 158] width 10 height 7
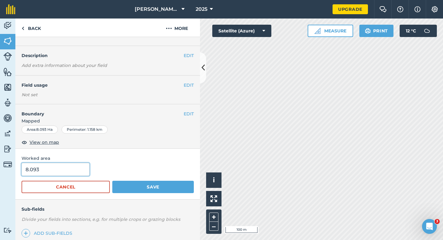
click at [76, 175] on input "8.093" at bounding box center [56, 169] width 68 height 13
type input "8"
click at [112, 180] on button "Save" at bounding box center [153, 186] width 82 height 12
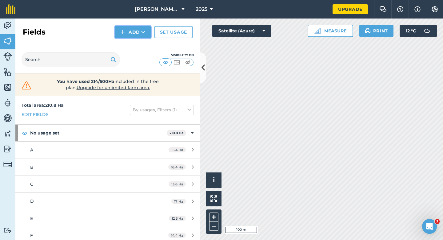
click at [139, 34] on button "Add" at bounding box center [133, 32] width 36 height 12
click at [139, 39] on link "Draw" at bounding box center [133, 46] width 34 height 14
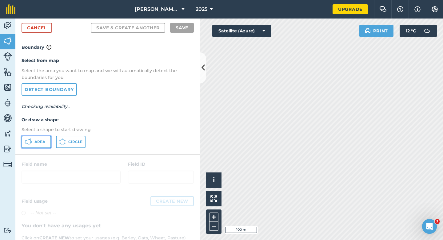
click at [44, 141] on span "Area" at bounding box center [39, 141] width 11 height 5
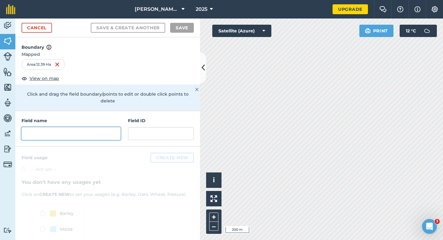
click at [117, 127] on input "text" at bounding box center [71, 133] width 99 height 13
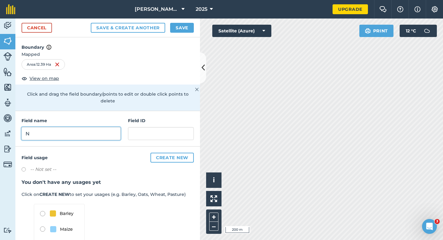
type input "N"
click at [177, 31] on button "Save" at bounding box center [182, 28] width 24 height 10
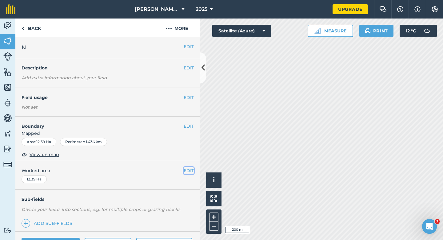
click at [191, 174] on button "EDIT" at bounding box center [189, 170] width 10 height 7
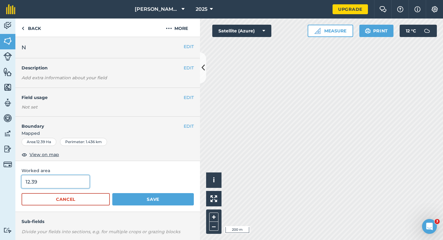
click at [61, 186] on input "12.39" at bounding box center [56, 181] width 68 height 13
type input "12.4"
click at [112, 193] on button "Save" at bounding box center [153, 199] width 82 height 12
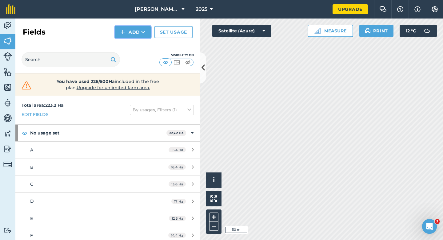
click at [133, 31] on button "Add" at bounding box center [133, 32] width 36 height 12
click at [135, 46] on link "Draw" at bounding box center [133, 46] width 34 height 14
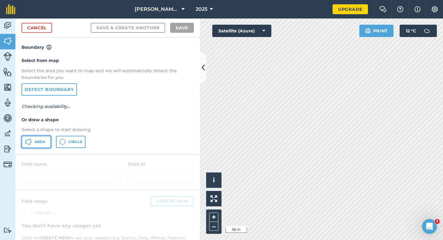
click at [31, 145] on button "Area" at bounding box center [37, 141] width 30 height 12
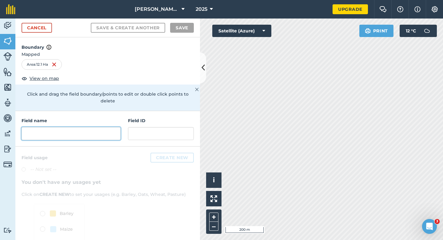
click at [99, 127] on input "text" at bounding box center [71, 133] width 99 height 13
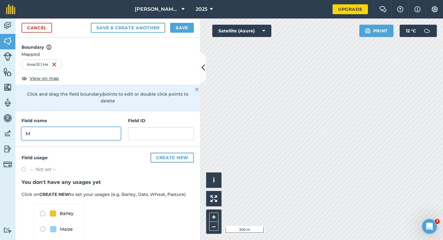
type input "M"
click at [196, 28] on div "Cancel Save & Create Another Save" at bounding box center [107, 27] width 185 height 19
click at [193, 28] on button "Save" at bounding box center [182, 28] width 24 height 10
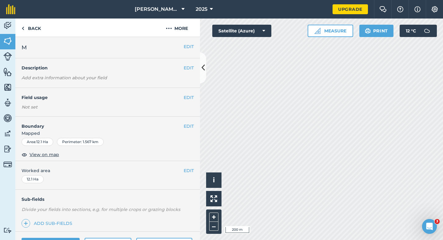
click at [192, 164] on div "EDIT Worked area 12.1 Ha" at bounding box center [107, 175] width 185 height 29
click at [190, 169] on button "EDIT" at bounding box center [189, 170] width 10 height 7
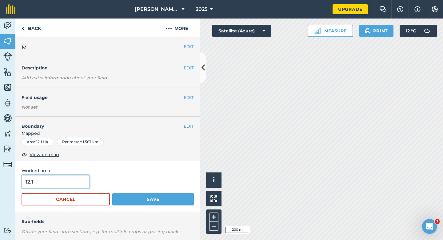
click at [61, 180] on input "12.1" at bounding box center [56, 181] width 68 height 13
click at [112, 193] on button "Save" at bounding box center [153, 199] width 82 height 12
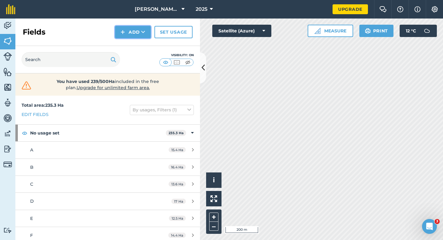
click at [138, 34] on button "Add" at bounding box center [133, 32] width 36 height 12
click at [138, 41] on link "Draw" at bounding box center [133, 46] width 34 height 14
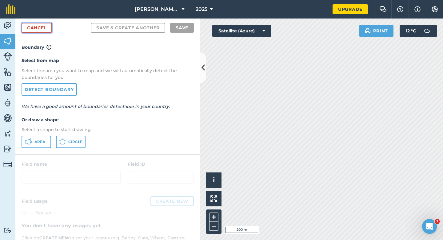
click at [49, 31] on link "Cancel" at bounding box center [37, 28] width 30 height 10
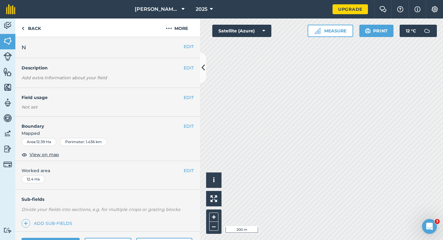
click at [190, 42] on div "EDIT N" at bounding box center [107, 47] width 185 height 21
click at [190, 46] on button "EDIT" at bounding box center [189, 46] width 10 height 7
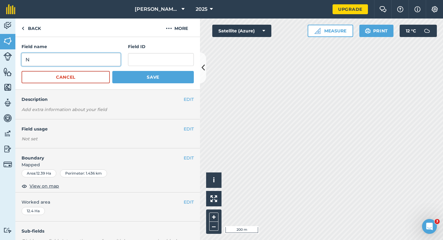
click at [75, 65] on input "N" at bounding box center [71, 59] width 99 height 13
type input "O"
click at [112, 71] on button "Save" at bounding box center [153, 77] width 82 height 12
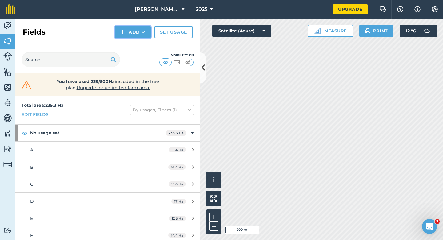
click at [132, 28] on button "Add" at bounding box center [133, 32] width 36 height 12
click at [132, 40] on link "Draw" at bounding box center [133, 46] width 34 height 14
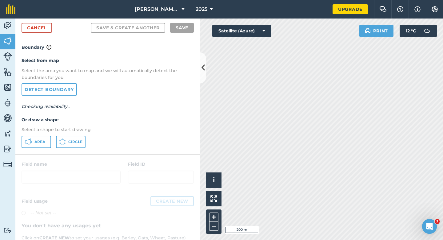
click at [47, 133] on div "Select from map Select the area you want to map and we will automatically detec…" at bounding box center [107, 102] width 185 height 103
click at [43, 138] on button "Area" at bounding box center [37, 141] width 30 height 12
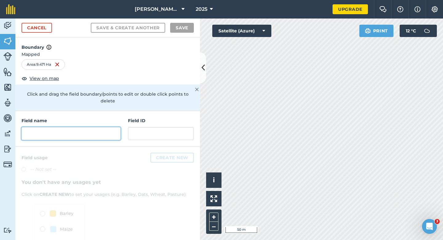
click at [115, 127] on input "text" at bounding box center [71, 133] width 99 height 13
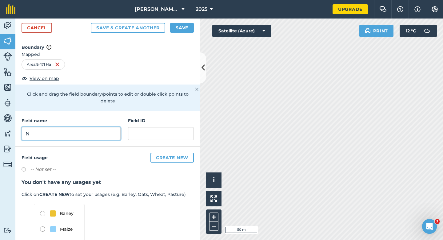
type input "N"
click at [180, 32] on button "Save" at bounding box center [182, 28] width 24 height 10
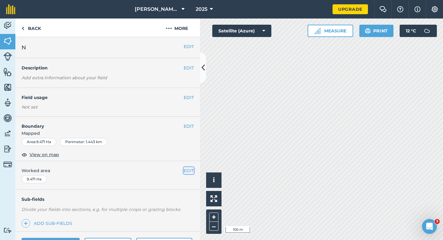
click at [193, 173] on button "EDIT" at bounding box center [189, 170] width 10 height 7
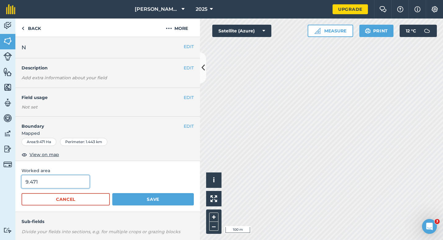
click at [57, 180] on input "9.471" at bounding box center [56, 181] width 68 height 13
type input "10"
click at [112, 193] on button "Save" at bounding box center [153, 199] width 82 height 12
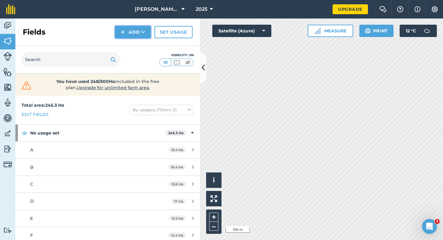
click at [138, 37] on button "Add" at bounding box center [133, 32] width 36 height 12
click at [138, 49] on link "Draw" at bounding box center [133, 46] width 34 height 14
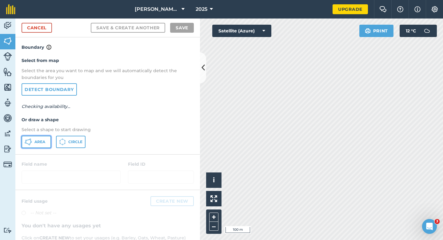
click at [44, 142] on span "Area" at bounding box center [39, 141] width 11 height 5
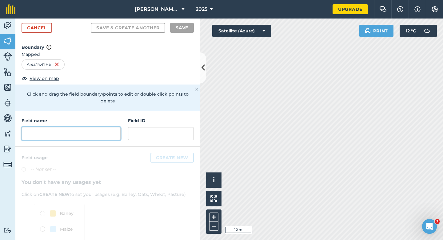
click at [112, 132] on input "text" at bounding box center [71, 133] width 99 height 13
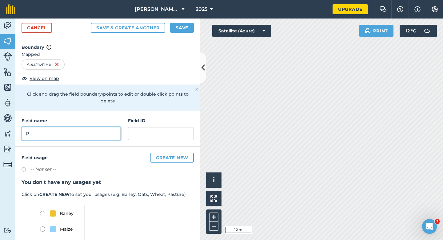
type input "P"
click at [184, 30] on button "Save" at bounding box center [182, 28] width 24 height 10
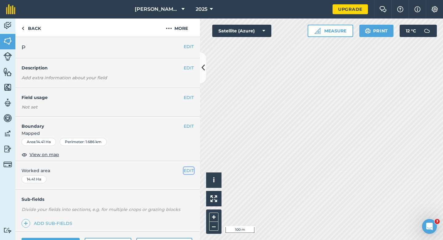
click at [189, 172] on button "EDIT" at bounding box center [189, 170] width 10 height 7
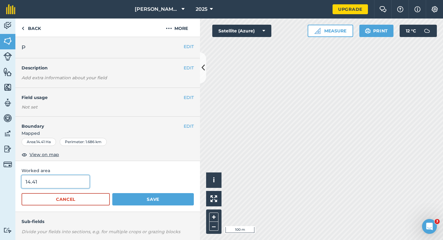
click at [70, 183] on input "14.41" at bounding box center [56, 181] width 68 height 13
type input "14.4"
click at [112, 193] on button "Save" at bounding box center [153, 199] width 82 height 12
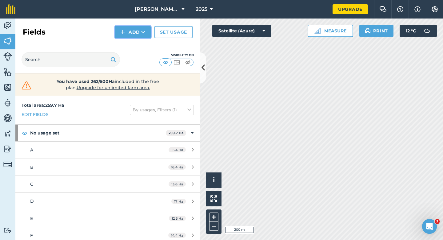
click at [119, 36] on button "Add" at bounding box center [133, 32] width 36 height 12
click at [121, 45] on link "Draw" at bounding box center [133, 46] width 34 height 14
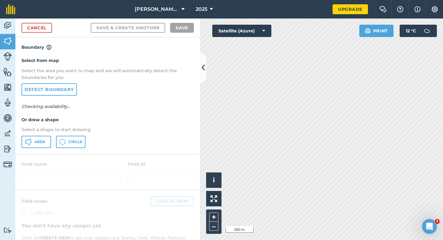
click at [26, 149] on div "Select from map Select the area you want to map and we will automatically detec…" at bounding box center [107, 102] width 185 height 103
click at [36, 141] on span "Area" at bounding box center [39, 141] width 11 height 5
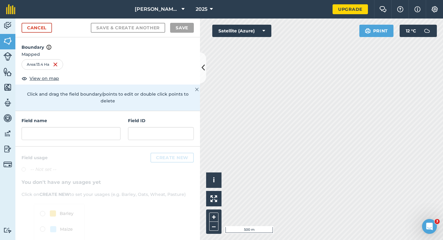
click at [89, 146] on div at bounding box center [107, 212] width 185 height 133
click at [89, 134] on div "Field name Field ID" at bounding box center [107, 128] width 185 height 35
click at [89, 127] on input "text" at bounding box center [71, 133] width 99 height 13
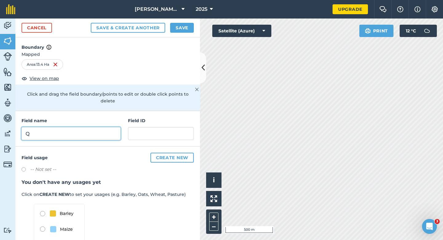
type input "Q"
click at [188, 20] on div "Cancel Save & Create Another Save" at bounding box center [107, 27] width 185 height 19
click at [188, 25] on button "Save" at bounding box center [182, 28] width 24 height 10
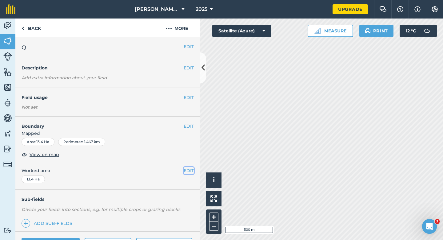
click at [184, 172] on button "EDIT" at bounding box center [189, 170] width 10 height 7
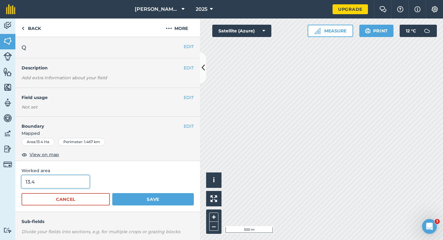
click at [78, 179] on input "13.4" at bounding box center [56, 181] width 68 height 13
click at [112, 193] on button "Save" at bounding box center [153, 199] width 82 height 12
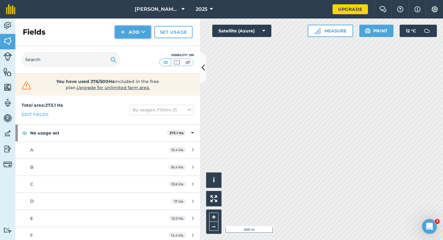
click at [129, 36] on button "Add" at bounding box center [133, 32] width 36 height 12
click at [129, 48] on link "Draw" at bounding box center [133, 46] width 34 height 14
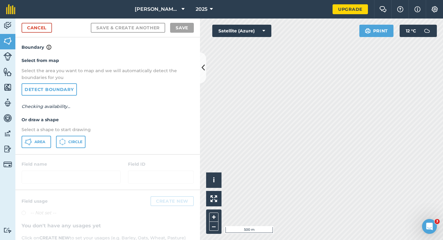
click at [34, 133] on p "Select a shape to start drawing" at bounding box center [108, 129] width 172 height 7
click at [41, 28] on link "Cancel" at bounding box center [37, 28] width 30 height 10
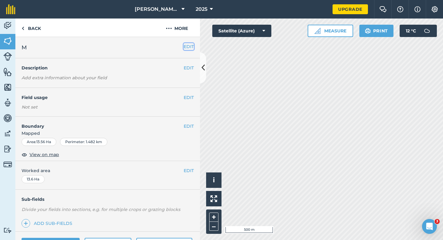
click at [184, 43] on button "EDIT" at bounding box center [189, 46] width 10 height 7
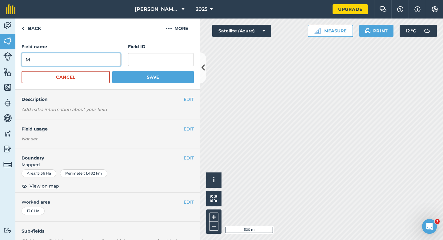
click at [95, 65] on input "M" at bounding box center [71, 59] width 99 height 13
type input "Q"
click at [112, 71] on button "Save" at bounding box center [153, 77] width 82 height 12
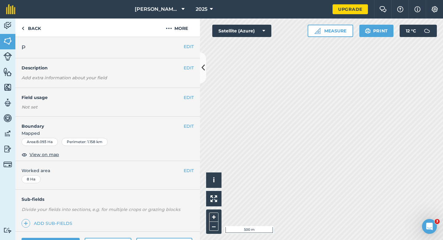
click at [194, 45] on div "EDIT P" at bounding box center [107, 47] width 185 height 21
click at [185, 48] on button "EDIT" at bounding box center [189, 46] width 10 height 7
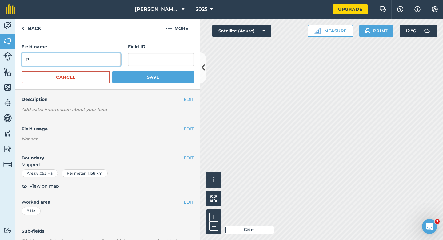
click at [79, 60] on input "P" at bounding box center [71, 59] width 99 height 13
type input "R"
click at [112, 71] on button "Save" at bounding box center [153, 77] width 82 height 12
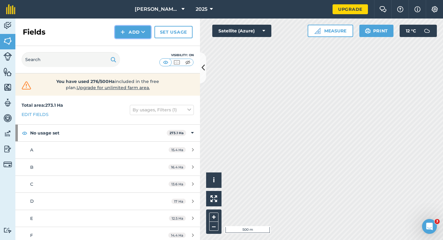
click at [131, 36] on button "Add" at bounding box center [133, 32] width 36 height 12
click at [131, 44] on link "Draw" at bounding box center [133, 46] width 34 height 14
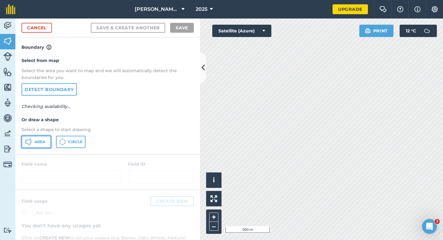
click at [35, 143] on span "Area" at bounding box center [39, 141] width 11 height 5
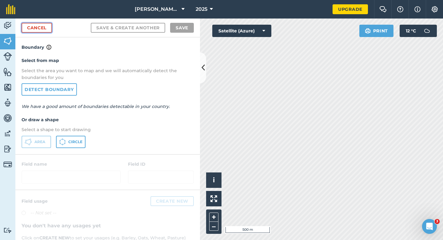
click at [27, 29] on link "Cancel" at bounding box center [37, 28] width 30 height 10
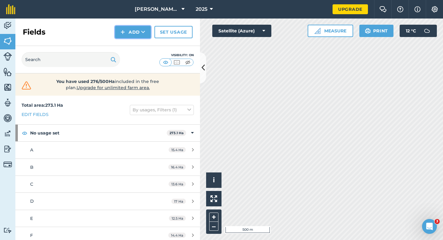
click at [120, 34] on button "Add" at bounding box center [133, 32] width 36 height 12
click at [122, 43] on link "Draw" at bounding box center [133, 46] width 34 height 14
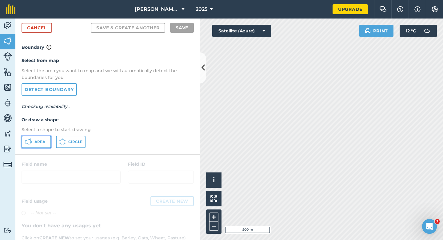
click at [41, 144] on button "Area" at bounding box center [37, 141] width 30 height 12
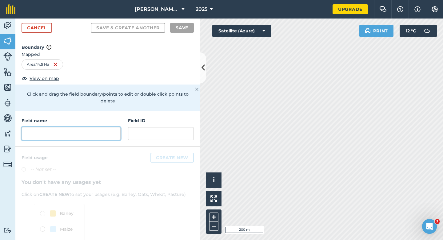
click at [120, 129] on input "text" at bounding box center [71, 133] width 99 height 13
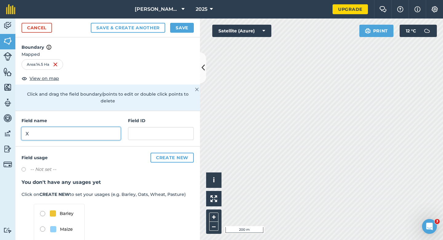
type input "X"
click at [178, 28] on button "Save" at bounding box center [182, 28] width 24 height 10
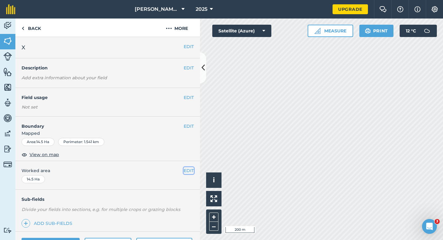
click at [188, 171] on button "EDIT" at bounding box center [189, 170] width 10 height 7
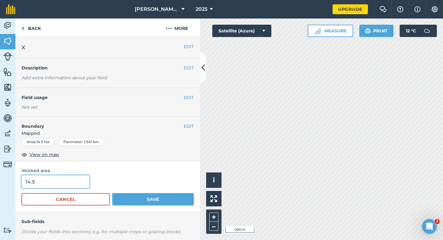
click at [73, 183] on input "14.5" at bounding box center [56, 181] width 68 height 13
click at [112, 193] on button "Save" at bounding box center [153, 199] width 82 height 12
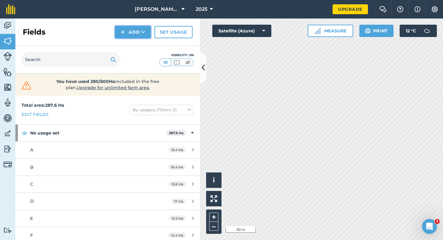
click at [134, 30] on button "Add" at bounding box center [133, 32] width 36 height 12
click at [134, 42] on link "Draw" at bounding box center [133, 46] width 34 height 14
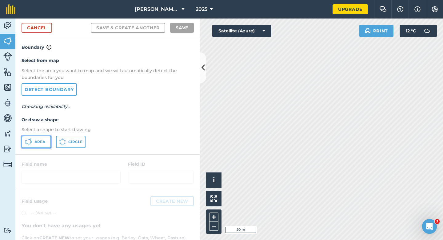
click at [34, 143] on button "Area" at bounding box center [37, 141] width 30 height 12
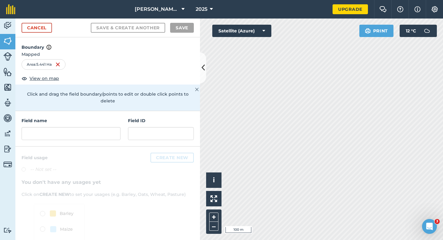
click at [104, 134] on div "Field name Field ID" at bounding box center [107, 128] width 185 height 35
click at [103, 127] on input "text" at bounding box center [71, 133] width 99 height 13
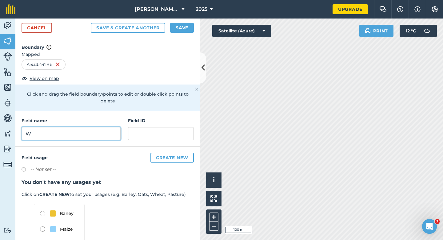
type input "W"
click at [176, 28] on button "Save" at bounding box center [182, 28] width 24 height 10
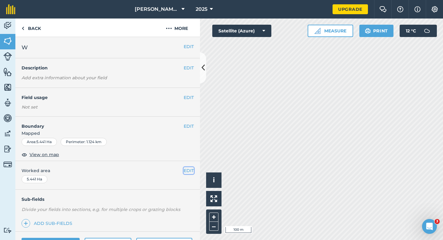
click at [193, 171] on button "EDIT" at bounding box center [189, 170] width 10 height 7
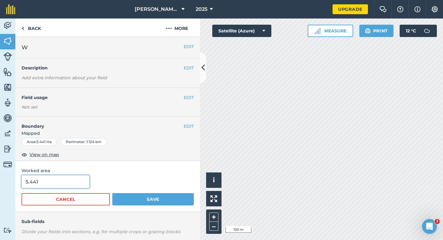
click at [60, 186] on input "5.441" at bounding box center [56, 181] width 68 height 13
type input "5.5"
click at [112, 193] on button "Save" at bounding box center [153, 199] width 82 height 12
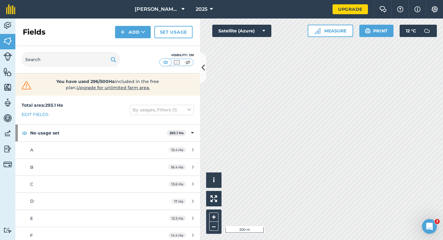
click at [136, 38] on div "Fields Add Set usage" at bounding box center [107, 31] width 185 height 27
click at [136, 35] on button "Add" at bounding box center [133, 32] width 36 height 12
click at [136, 43] on link "Draw" at bounding box center [133, 46] width 34 height 14
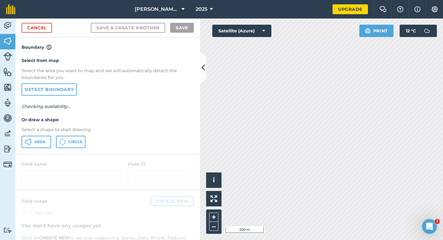
click at [37, 149] on div "Select from map Select the area you want to map and we will automatically detec…" at bounding box center [107, 102] width 185 height 103
click at [37, 145] on button "Area" at bounding box center [37, 141] width 30 height 12
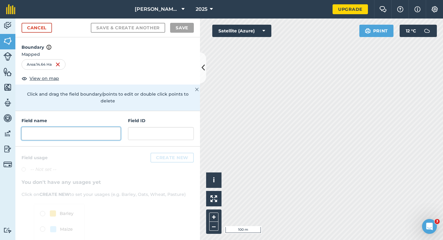
click at [114, 127] on input "text" at bounding box center [71, 133] width 99 height 13
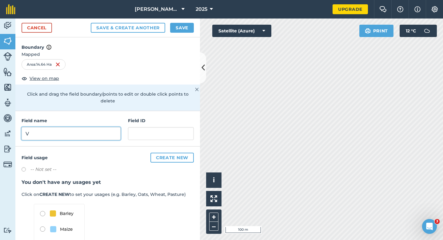
type input "V"
click at [183, 35] on div "Cancel Save & Create Another Save" at bounding box center [107, 27] width 185 height 19
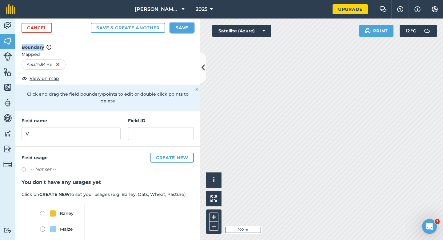
click at [183, 28] on button "Save" at bounding box center [182, 28] width 24 height 10
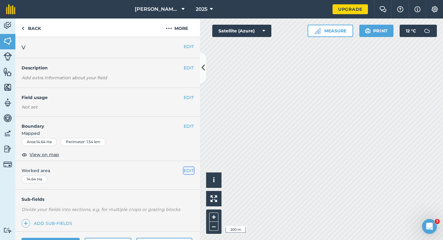
click at [189, 169] on button "EDIT" at bounding box center [189, 170] width 10 height 7
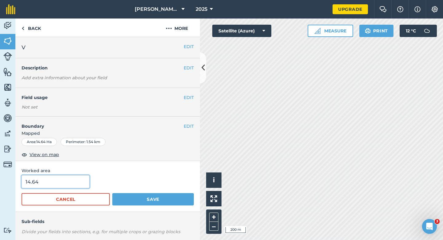
click at [77, 181] on input "14.64" at bounding box center [56, 181] width 68 height 13
type input "14.6"
click at [112, 193] on button "Save" at bounding box center [153, 199] width 82 height 12
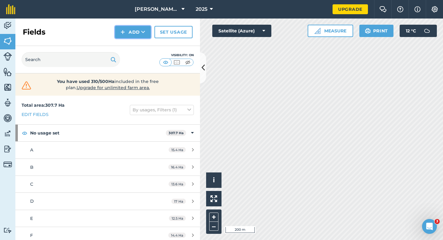
click at [134, 33] on button "Add" at bounding box center [133, 32] width 36 height 12
click at [134, 43] on link "Draw" at bounding box center [133, 46] width 34 height 14
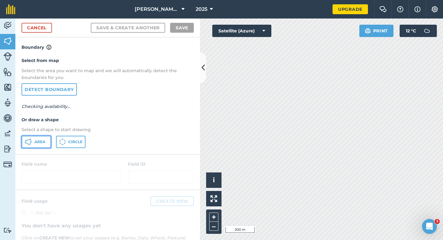
click at [42, 135] on button "Area" at bounding box center [37, 141] width 30 height 12
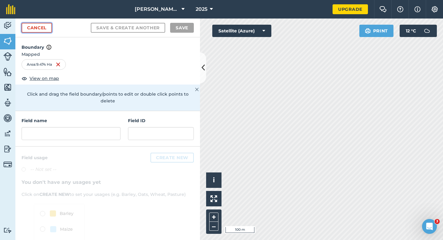
click at [44, 29] on link "Cancel" at bounding box center [37, 28] width 30 height 10
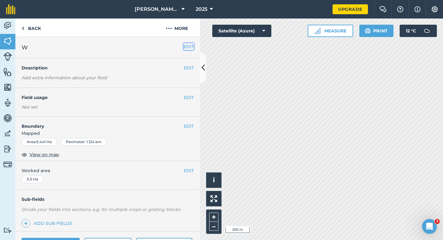
click at [188, 46] on button "EDIT" at bounding box center [189, 46] width 10 height 7
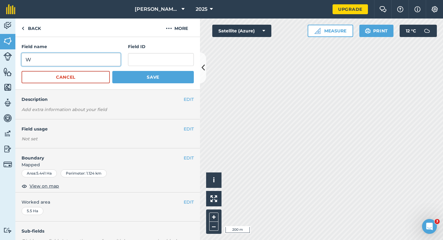
click at [112, 59] on input "W" at bounding box center [71, 59] width 99 height 13
type input "U"
click at [112, 71] on button "Save" at bounding box center [153, 77] width 82 height 12
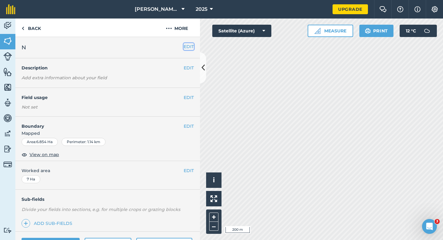
click at [188, 44] on button "EDIT" at bounding box center [189, 46] width 10 height 7
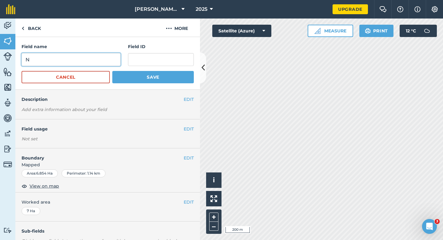
click at [101, 56] on input "N" at bounding box center [71, 59] width 99 height 13
type input "F"
type input "V"
click at [112, 71] on button "Save" at bounding box center [153, 77] width 82 height 12
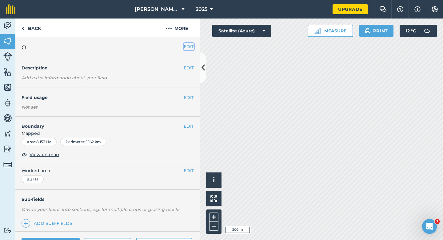
click at [185, 49] on button "EDIT" at bounding box center [189, 46] width 10 height 7
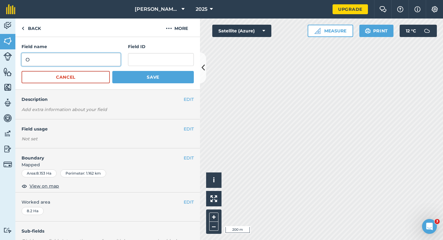
click at [95, 56] on input "O" at bounding box center [71, 59] width 99 height 13
type input "W"
click at [112, 71] on button "Save" at bounding box center [153, 77] width 82 height 12
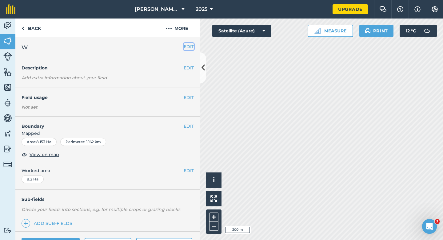
click at [188, 47] on button "EDIT" at bounding box center [189, 46] width 10 height 7
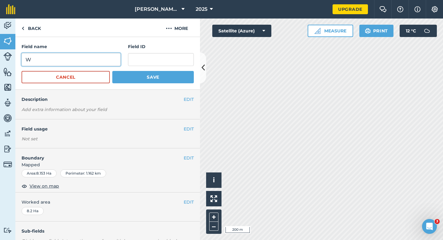
click at [95, 62] on input "W" at bounding box center [71, 59] width 99 height 13
type input "X"
click at [112, 71] on button "Save" at bounding box center [153, 77] width 82 height 12
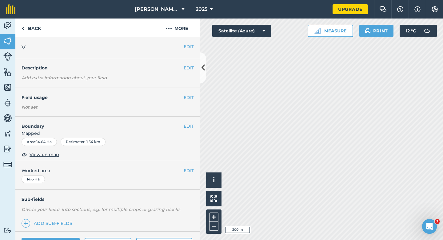
click at [181, 48] on h2 "V" at bounding box center [103, 47] width 162 height 9
click at [189, 47] on button "EDIT" at bounding box center [189, 46] width 10 height 7
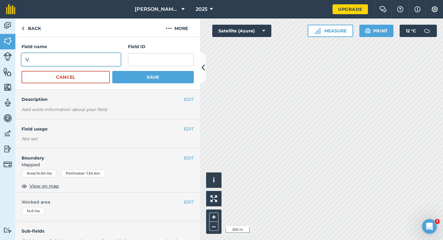
click at [91, 56] on input "V" at bounding box center [71, 59] width 99 height 13
type input "Y"
click at [112, 71] on button "Save" at bounding box center [153, 77] width 82 height 12
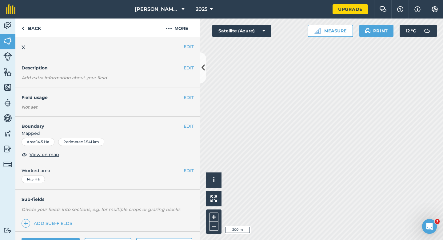
click at [188, 40] on div "EDIT X" at bounding box center [107, 47] width 185 height 21
click at [188, 44] on button "EDIT" at bounding box center [189, 46] width 10 height 7
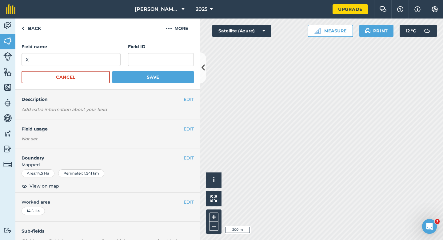
click at [70, 69] on form "Field name X Field ID Cancel Save" at bounding box center [108, 63] width 172 height 40
click at [70, 61] on input "X" at bounding box center [71, 59] width 99 height 13
type input "Z"
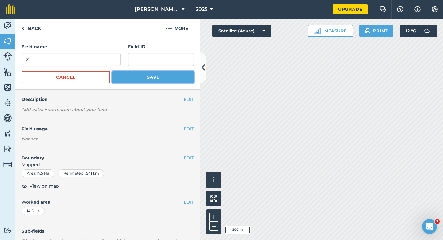
click at [152, 81] on button "Save" at bounding box center [153, 77] width 82 height 12
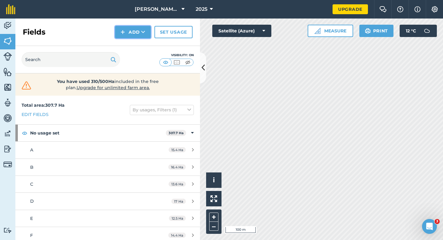
click at [128, 30] on button "Add" at bounding box center [133, 32] width 36 height 12
click at [130, 42] on link "Draw" at bounding box center [133, 46] width 34 height 14
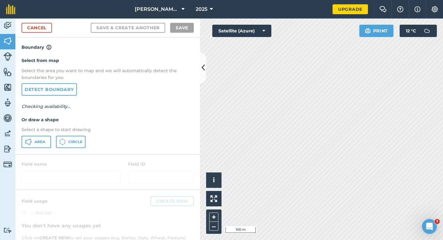
click at [36, 148] on div "Select from map Select the area you want to map and we will automatically detec…" at bounding box center [107, 102] width 185 height 103
click at [40, 149] on div "Select from map Select the area you want to map and we will automatically detec…" at bounding box center [107, 102] width 185 height 103
click at [40, 147] on button "Area" at bounding box center [37, 141] width 30 height 12
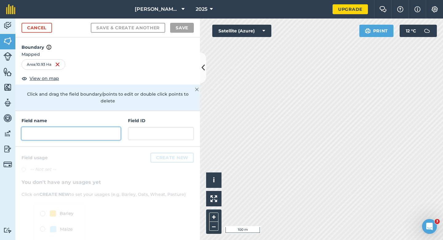
click at [102, 133] on input "text" at bounding box center [71, 133] width 99 height 13
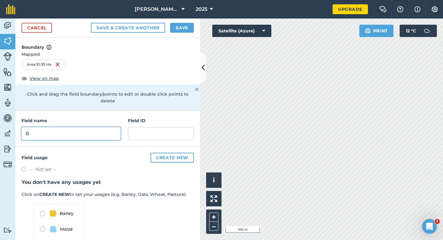
type input "R"
click at [183, 23] on button "Save" at bounding box center [182, 28] width 24 height 10
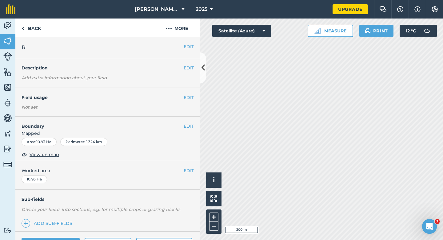
click at [198, 46] on div "EDIT R" at bounding box center [107, 47] width 185 height 21
click at [190, 46] on button "EDIT" at bounding box center [189, 46] width 10 height 7
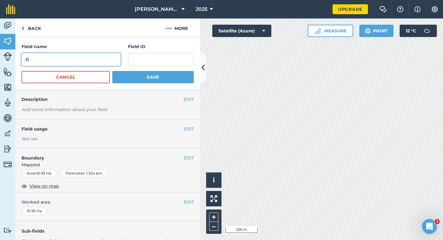
click at [91, 60] on input "R" at bounding box center [71, 59] width 99 height 13
type input "S"
click at [112, 71] on button "Save" at bounding box center [153, 77] width 82 height 12
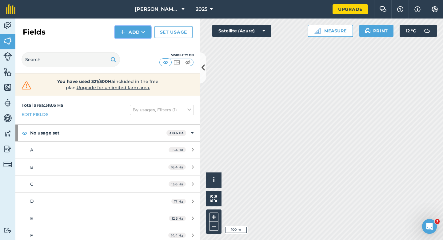
click at [131, 36] on button "Add" at bounding box center [133, 32] width 36 height 12
click at [131, 40] on link "Draw" at bounding box center [133, 46] width 34 height 14
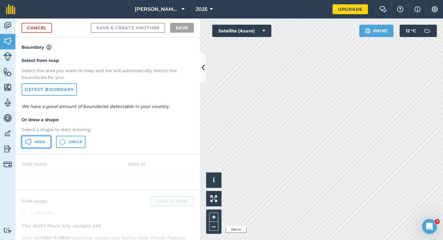
click at [41, 142] on span "Area" at bounding box center [39, 141] width 11 height 5
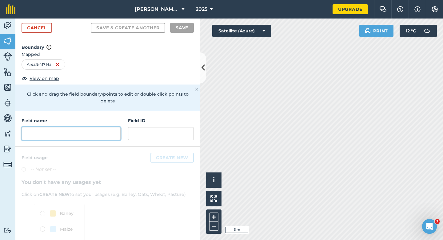
click at [111, 128] on input "text" at bounding box center [71, 133] width 99 height 13
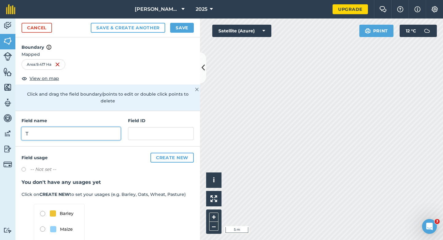
type input "T"
click at [192, 30] on button "Save" at bounding box center [182, 28] width 24 height 10
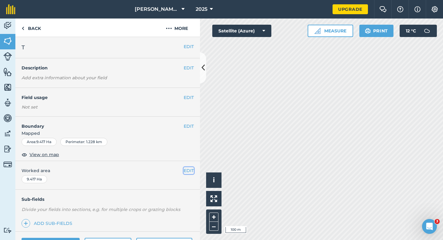
click at [186, 169] on button "EDIT" at bounding box center [189, 170] width 10 height 7
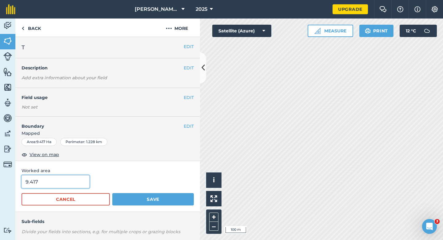
click at [66, 183] on input "9.417" at bounding box center [56, 181] width 68 height 13
type input "10"
click at [112, 193] on button "Save" at bounding box center [153, 199] width 82 height 12
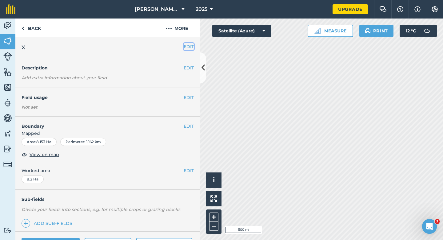
click at [191, 48] on button "EDIT" at bounding box center [189, 46] width 10 height 7
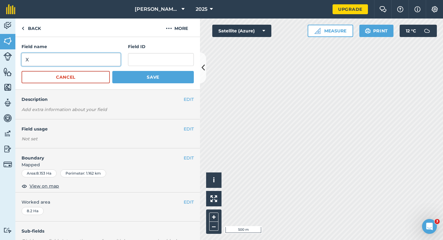
click at [111, 56] on input "X" at bounding box center [71, 59] width 99 height 13
type input "W"
click at [112, 71] on button "Save" at bounding box center [153, 77] width 82 height 12
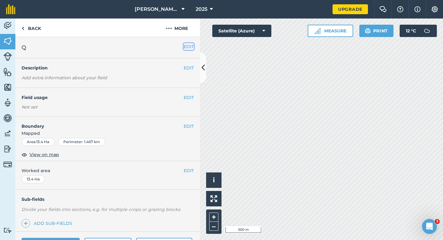
click at [184, 46] on button "EDIT" at bounding box center [189, 46] width 10 height 7
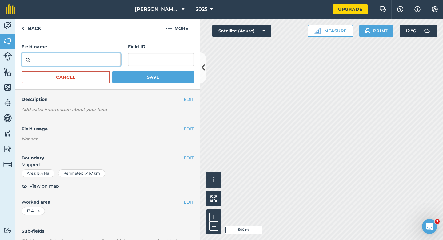
click at [86, 57] on input "Q" at bounding box center [71, 59] width 99 height 13
type input "C"
click at [112, 71] on button "Save" at bounding box center [153, 77] width 82 height 12
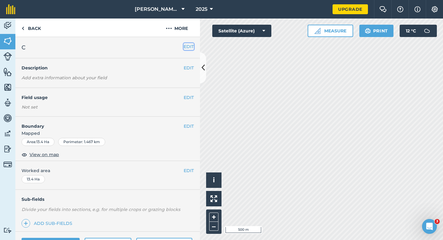
click at [192, 45] on button "EDIT" at bounding box center [189, 46] width 10 height 7
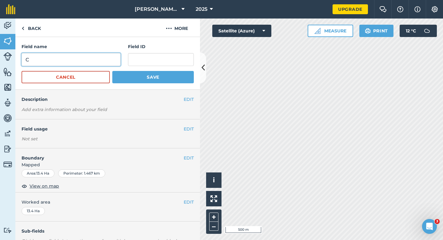
click at [120, 61] on input "C" at bounding box center [71, 59] width 99 height 13
type input "X"
click at [112, 71] on button "Save" at bounding box center [153, 77] width 82 height 12
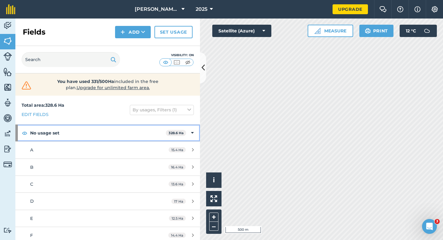
click at [188, 139] on div "No usage set 328.6 Ha" at bounding box center [107, 132] width 185 height 17
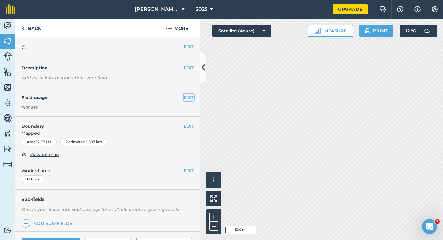
click at [190, 99] on button "EDIT" at bounding box center [189, 97] width 10 height 7
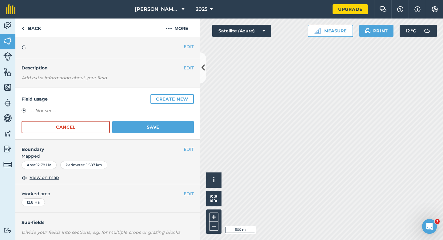
click at [190, 99] on button "Create new" at bounding box center [172, 99] width 43 height 10
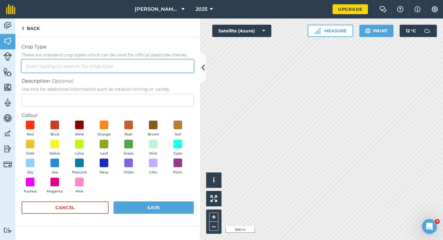
click at [160, 65] on input "Crop Type These are standard crop types which can be used for official pesticid…" at bounding box center [108, 65] width 172 height 13
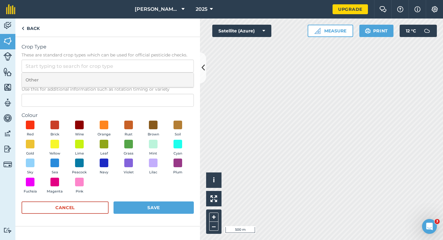
click at [160, 75] on li "Other" at bounding box center [108, 80] width 172 height 14
type input "Other"
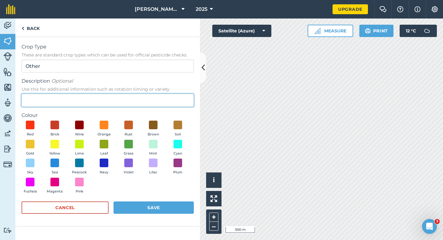
click at [159, 99] on input "Description Optional Use this for additional information such as rotation timin…" at bounding box center [108, 100] width 172 height 13
type input "Radish Seed"
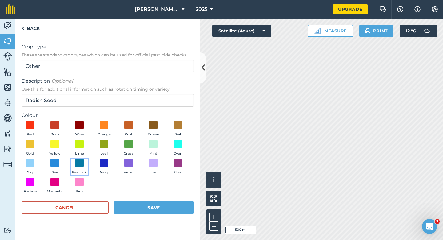
click at [72, 163] on button "Peacock" at bounding box center [79, 166] width 17 height 17
click at [62, 163] on button "Sea" at bounding box center [54, 166] width 17 height 17
click at [168, 202] on button "Save" at bounding box center [154, 207] width 80 height 12
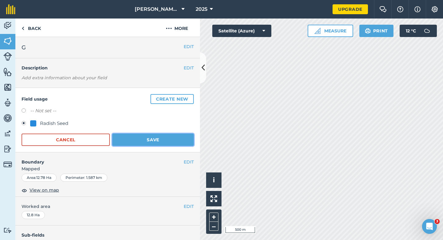
click at [148, 142] on button "Save" at bounding box center [153, 139] width 82 height 12
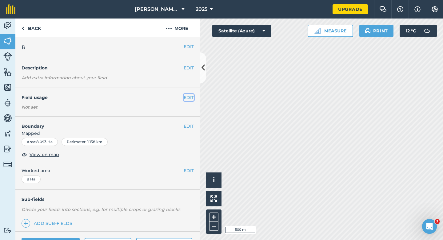
click at [188, 95] on button "EDIT" at bounding box center [189, 97] width 10 height 7
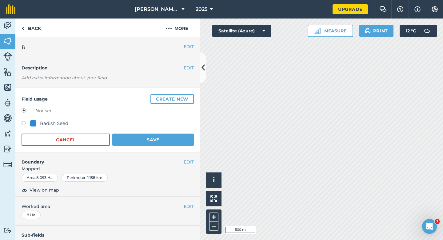
click at [41, 122] on div "Radish Seed" at bounding box center [54, 122] width 28 height 7
radio input "true"
radio input "false"
click at [168, 147] on div "Field usage Create new -- Not set -- Radish Seed Cancel Save" at bounding box center [107, 120] width 185 height 64
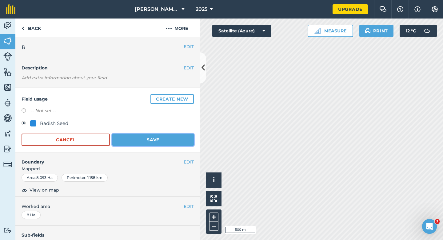
click at [168, 144] on button "Save" at bounding box center [153, 139] width 82 height 12
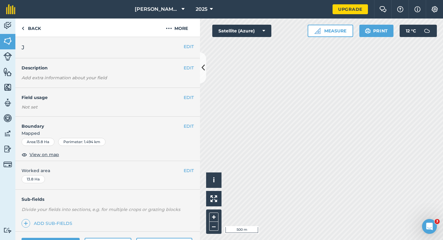
click at [184, 103] on div "EDIT Field usage Not set" at bounding box center [107, 102] width 185 height 29
click at [188, 96] on button "EDIT" at bounding box center [189, 97] width 10 height 7
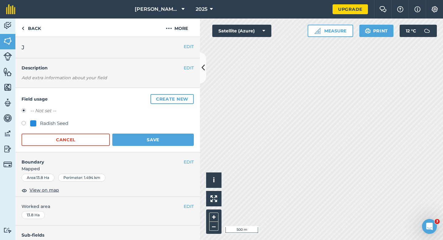
click at [188, 96] on button "Create new" at bounding box center [172, 99] width 43 height 10
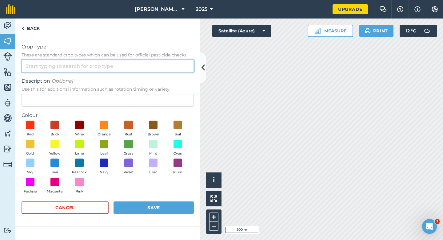
click at [155, 68] on input "Crop Type These are standard crop types which can be used for official pesticid…" at bounding box center [108, 65] width 172 height 13
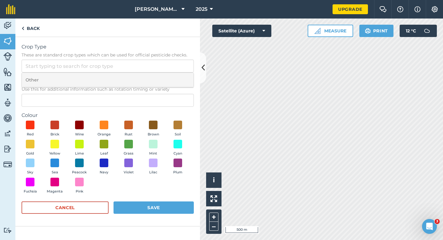
click at [155, 75] on li "Other" at bounding box center [108, 80] width 172 height 14
type input "Other"
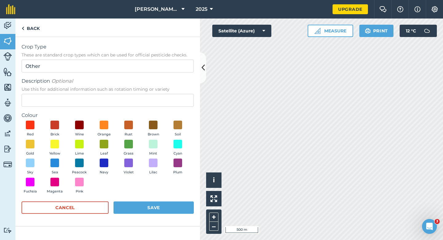
click at [148, 88] on span "Use this for additional information such as rotation timing or variety" at bounding box center [108, 89] width 172 height 6
click at [148, 94] on input "Description Optional Use this for additional information such as rotation timin…" at bounding box center [108, 100] width 172 height 13
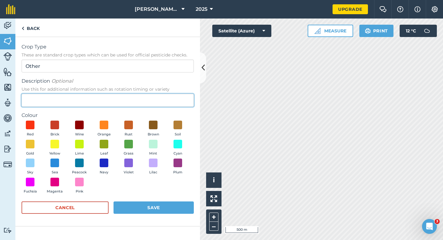
click at [148, 100] on input "Description Optional Use this for additional information such as rotation timin…" at bounding box center [108, 100] width 172 height 13
type input "Red Beet Seed"
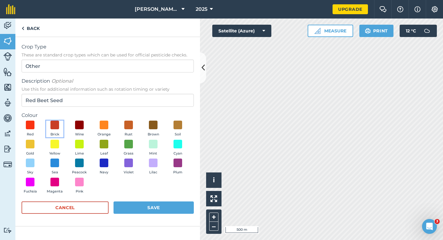
click at [59, 129] on button "Brick" at bounding box center [54, 128] width 17 height 17
click at [139, 205] on button "Save" at bounding box center [154, 207] width 80 height 12
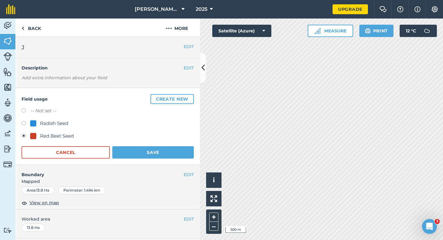
click at [167, 162] on div "Field usage Create new -- Not set -- Radish Seed Red Beet Seed Cancel Save" at bounding box center [107, 126] width 185 height 77
click at [167, 157] on button "Save" at bounding box center [153, 152] width 82 height 12
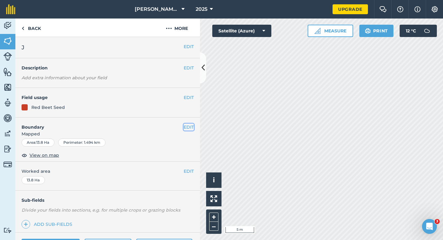
click at [189, 130] on button "EDIT" at bounding box center [189, 126] width 10 height 7
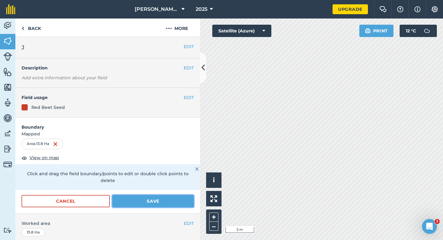
click at [181, 195] on button "Save" at bounding box center [153, 201] width 82 height 12
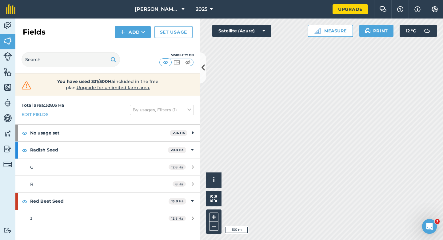
click at [333, 30] on div "Click to start drawing i © 2025 TomTom, Microsoft 100 m + – Satellite (Azure) M…" at bounding box center [321, 128] width 243 height 221
